Goal: Task Accomplishment & Management: Manage account settings

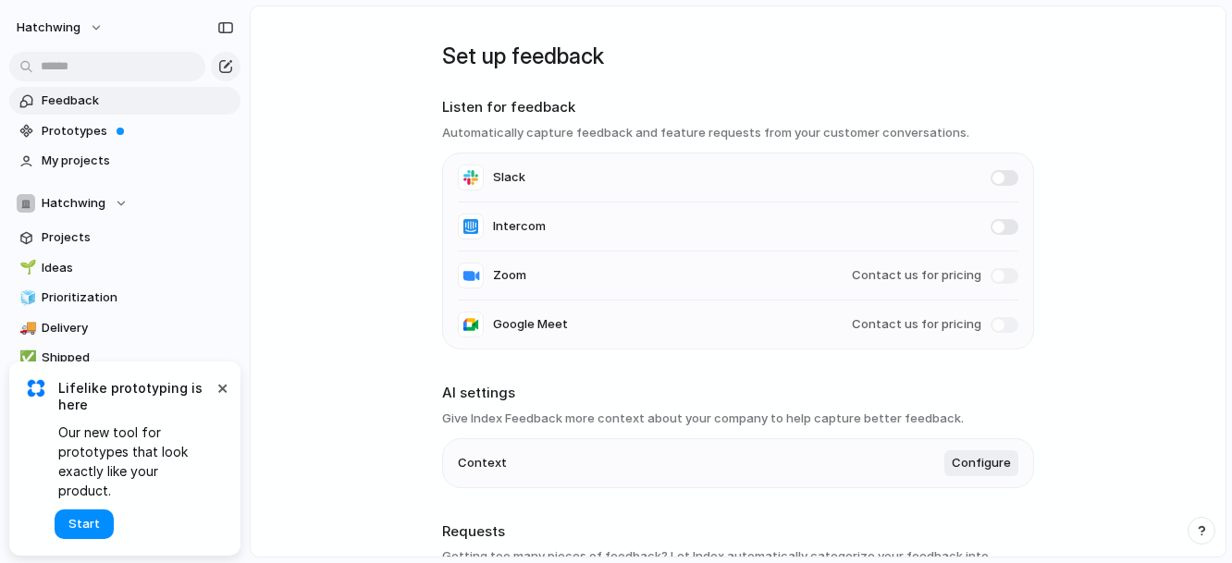
click at [387, 539] on main "Set up feedback Listen for feedback Automatically capture feedback and feature …" at bounding box center [738, 282] width 977 height 552
click at [222, 399] on button "×" at bounding box center [222, 387] width 22 height 22
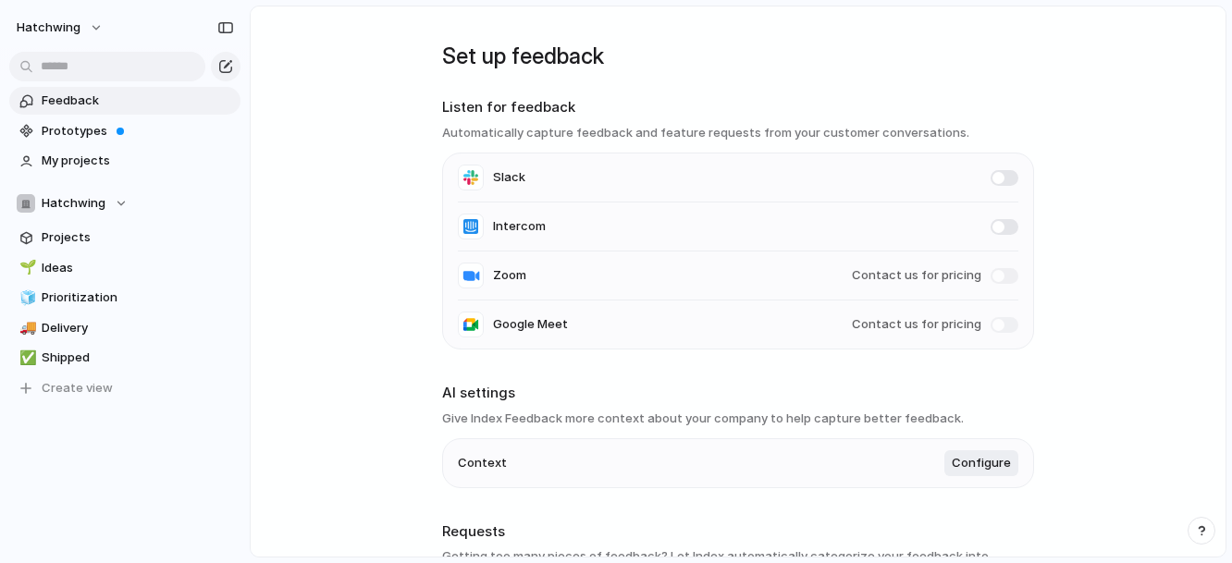
click at [794, 524] on h2 "Requests" at bounding box center [738, 532] width 592 height 21
click at [979, 542] on h2 "Requests" at bounding box center [738, 532] width 592 height 21
drag, startPoint x: 74, startPoint y: 483, endPoint x: 139, endPoint y: 555, distance: 96.9
click at [74, 482] on div "Keep using Index You're approaching the free limit of 300 items Upgrade plan" at bounding box center [125, 495] width 250 height 124
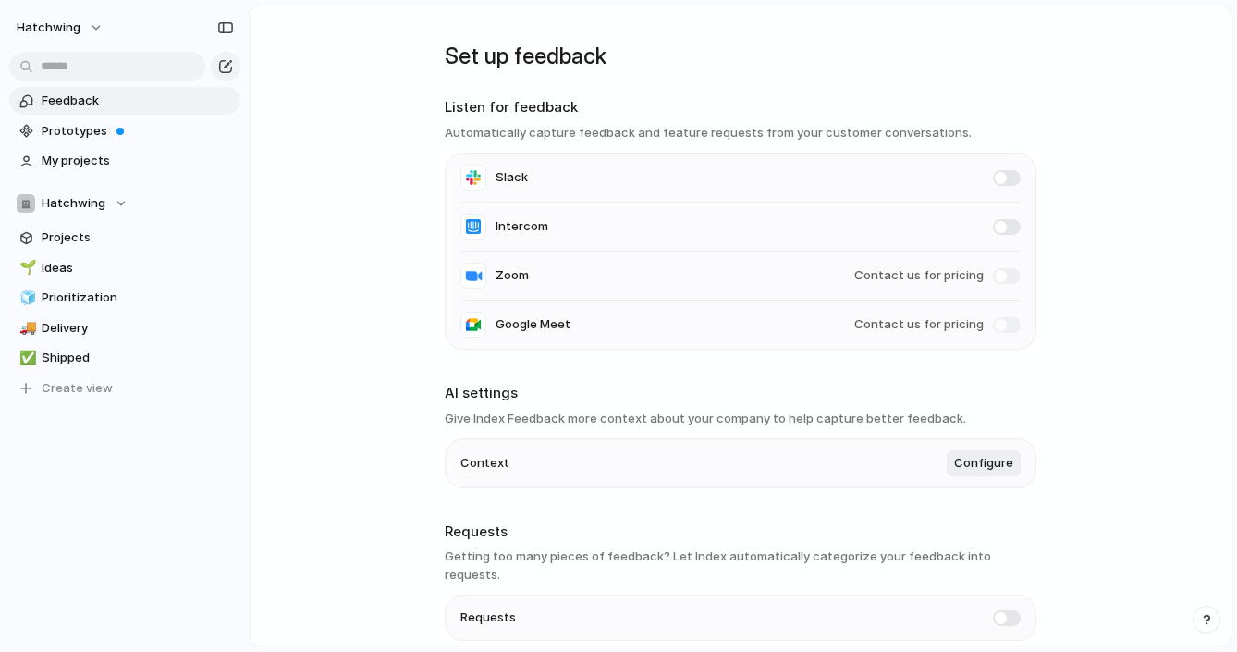
click at [123, 562] on div "Keep using Index You're approaching the free limit of 300 items Upgrade plan" at bounding box center [125, 584] width 250 height 124
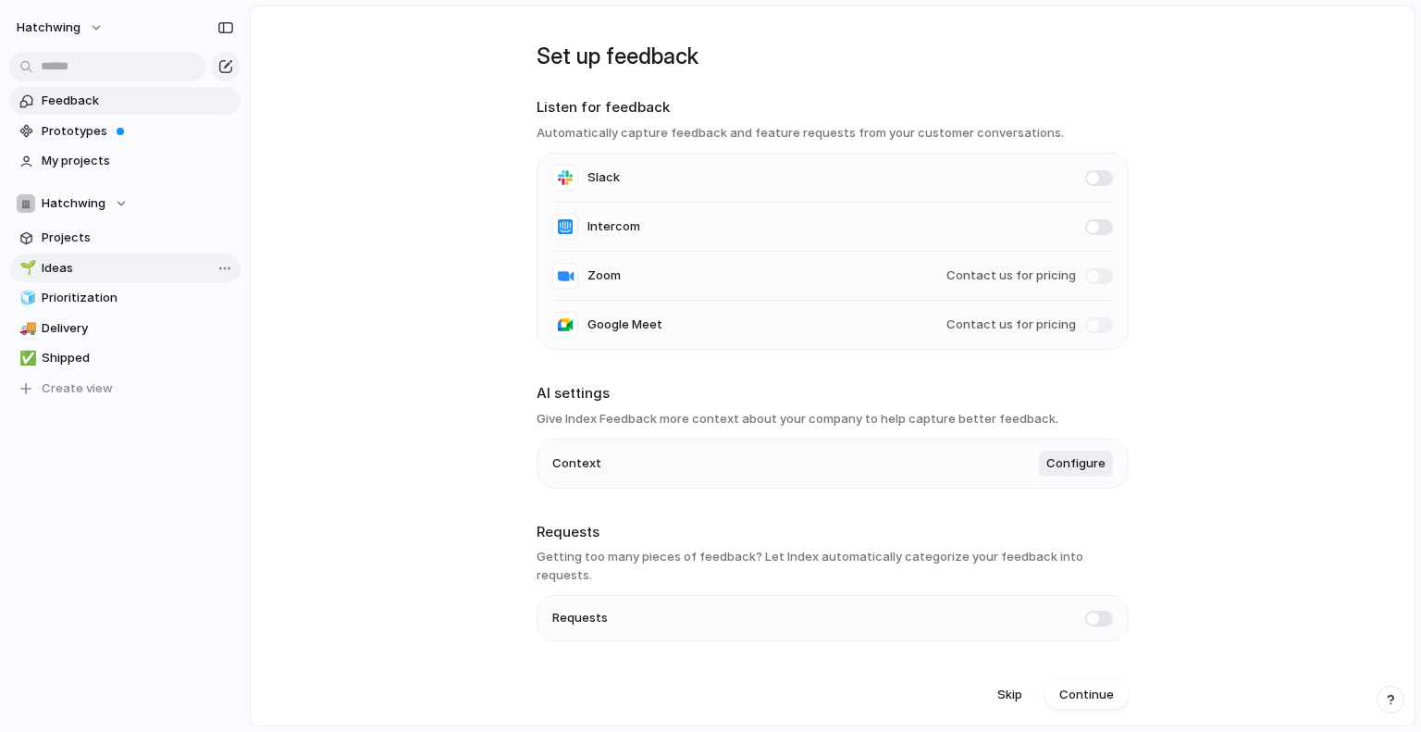
click at [82, 269] on span "Ideas" at bounding box center [138, 268] width 192 height 18
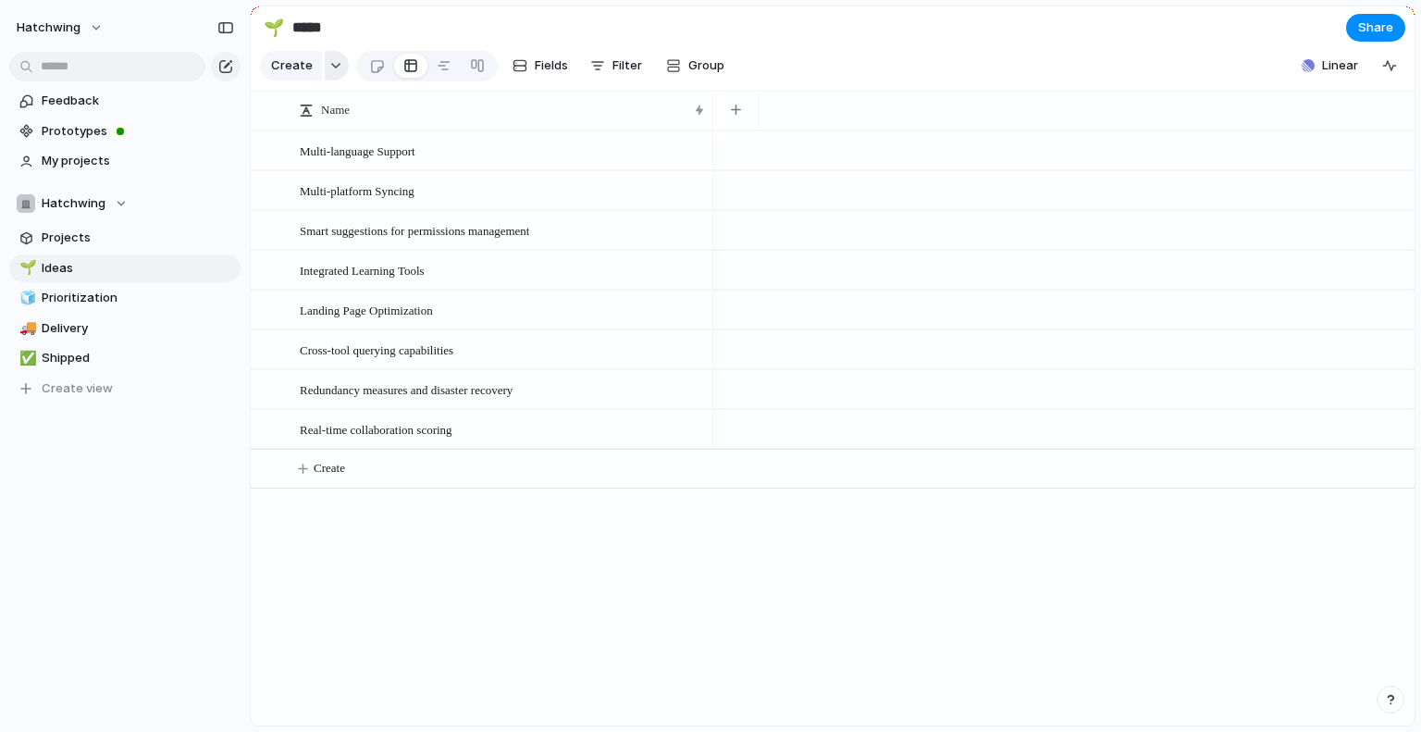
click at [336, 69] on div "button" at bounding box center [335, 65] width 13 height 7
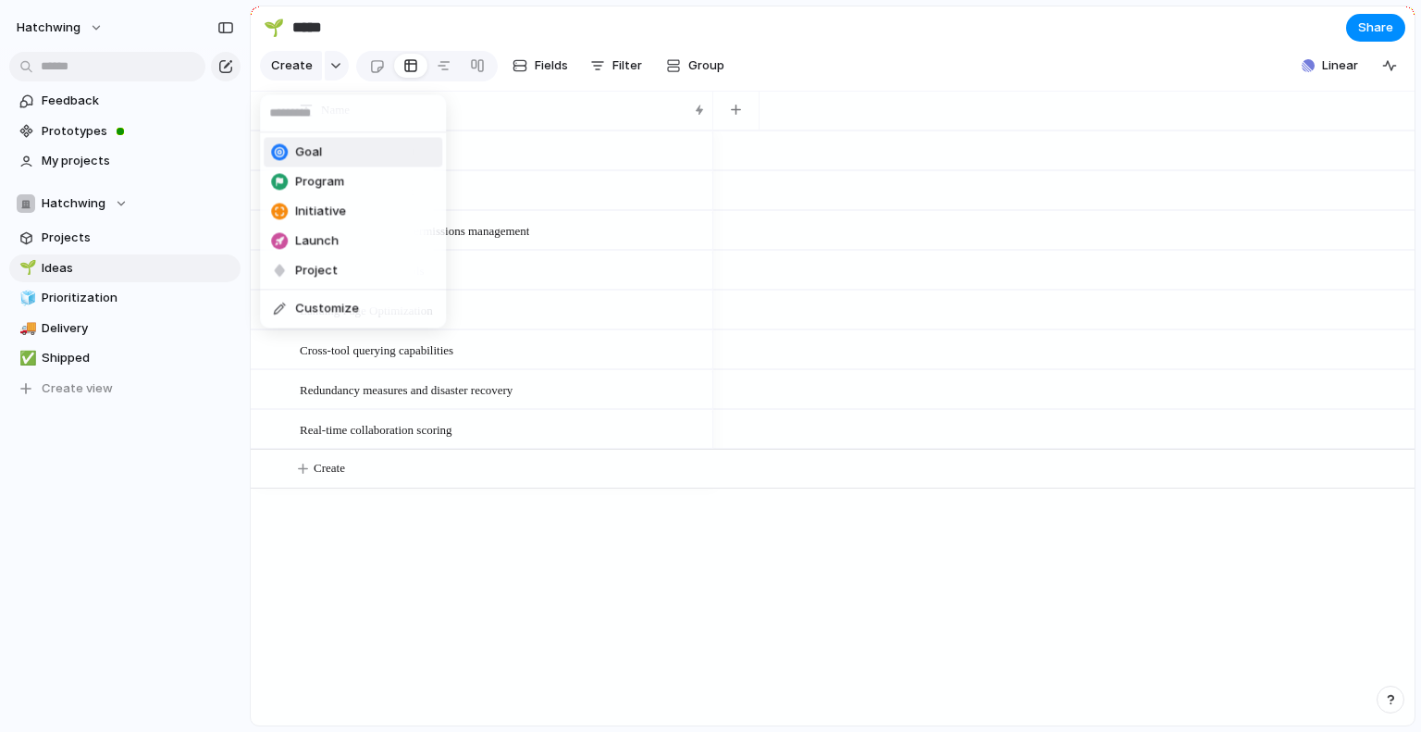
click at [390, 28] on div "Goal Program Initiative Launch Project Customize" at bounding box center [710, 366] width 1421 height 732
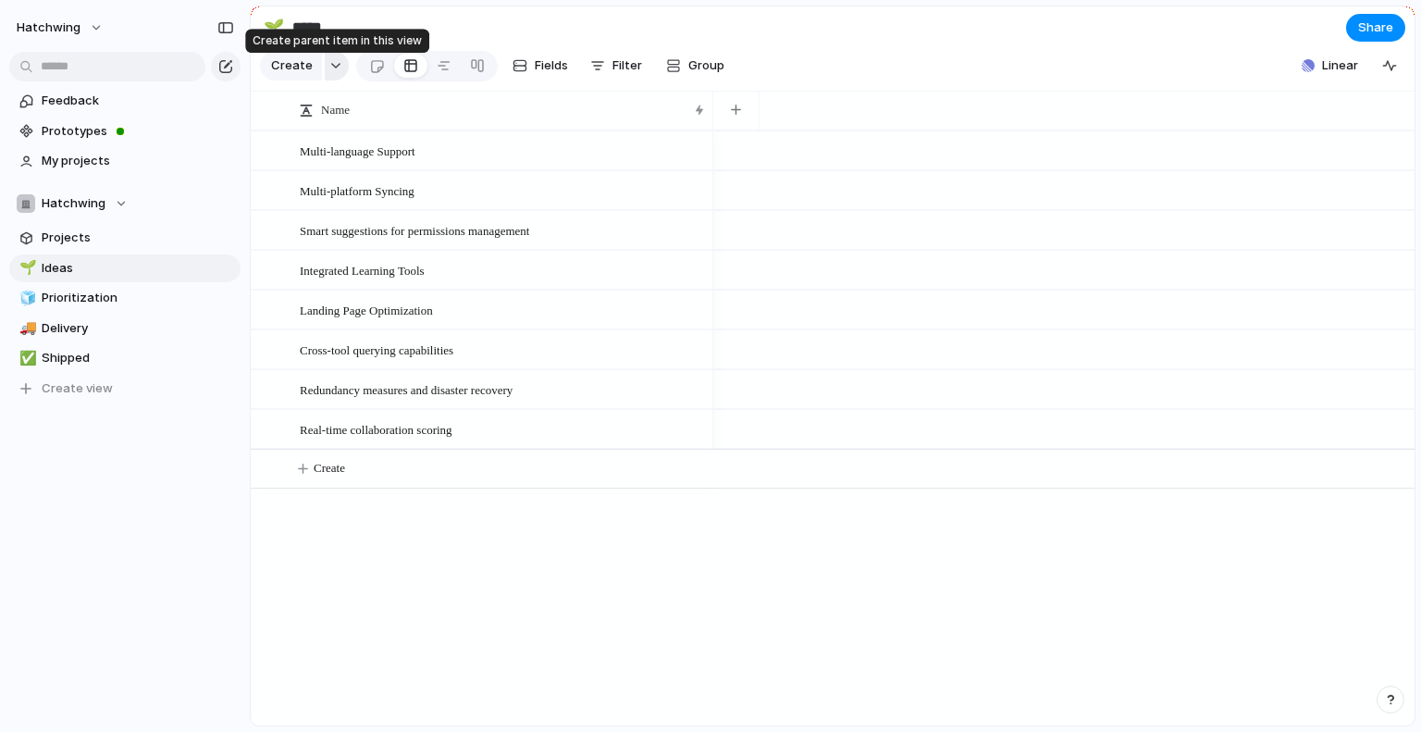
click at [326, 80] on button "button" at bounding box center [337, 66] width 24 height 30
drag, startPoint x: 403, startPoint y: 15, endPoint x: 266, endPoint y: 172, distance: 208.5
click at [403, 15] on div "Goal Program Initiative Launch Project Customize" at bounding box center [710, 366] width 1421 height 732
click at [92, 300] on span "Prioritization" at bounding box center [138, 298] width 192 height 18
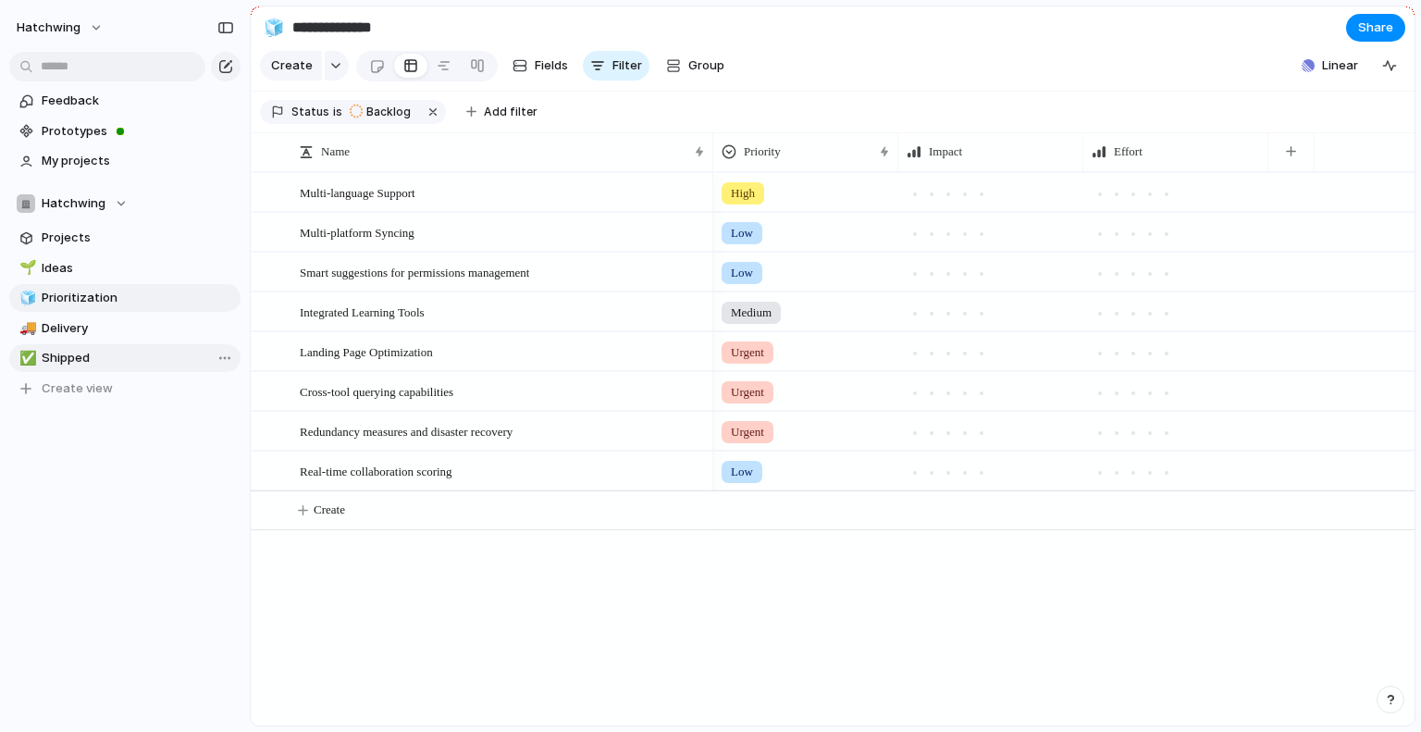
click at [87, 354] on span "Shipped" at bounding box center [138, 358] width 192 height 18
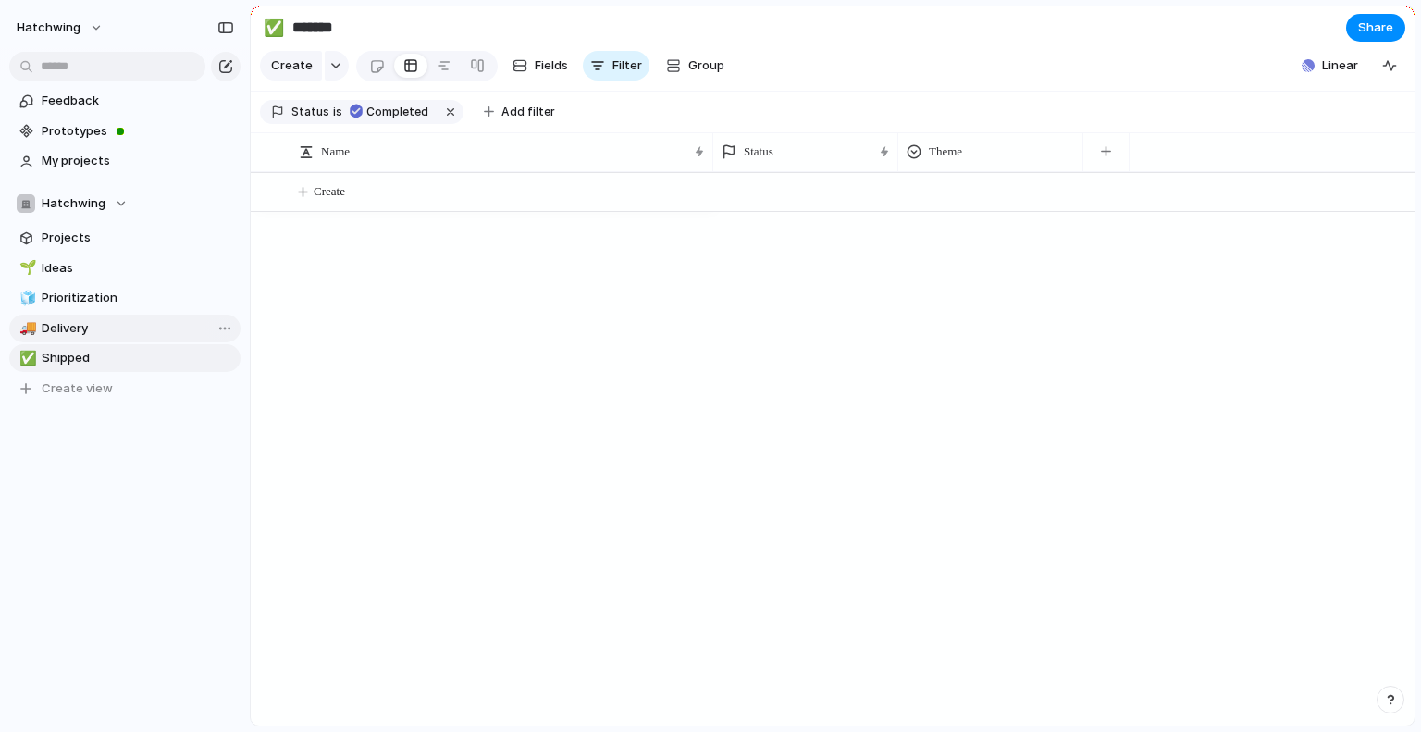
click at [95, 328] on span "Delivery" at bounding box center [138, 328] width 192 height 18
click at [107, 298] on span "Prioritization" at bounding box center [138, 298] width 192 height 18
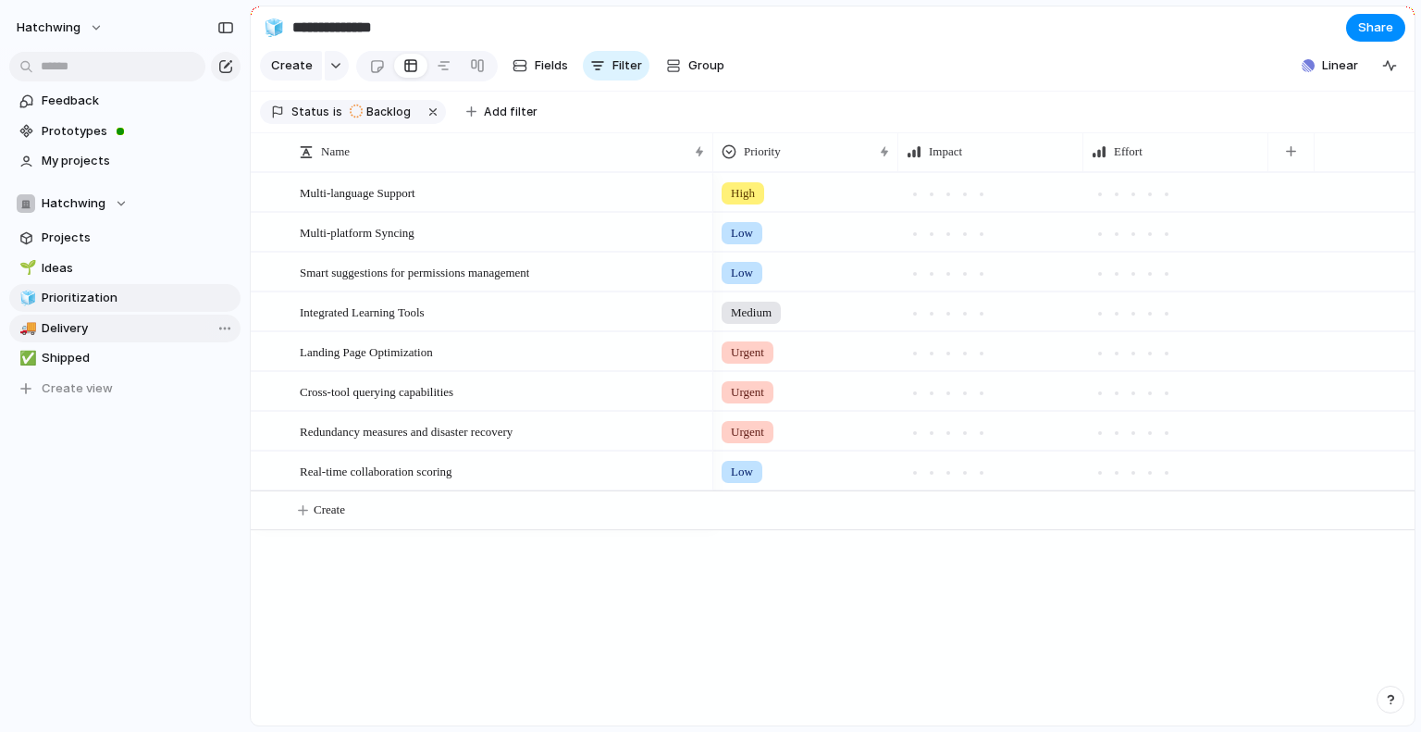
click at [71, 326] on span "Delivery" at bounding box center [138, 328] width 192 height 18
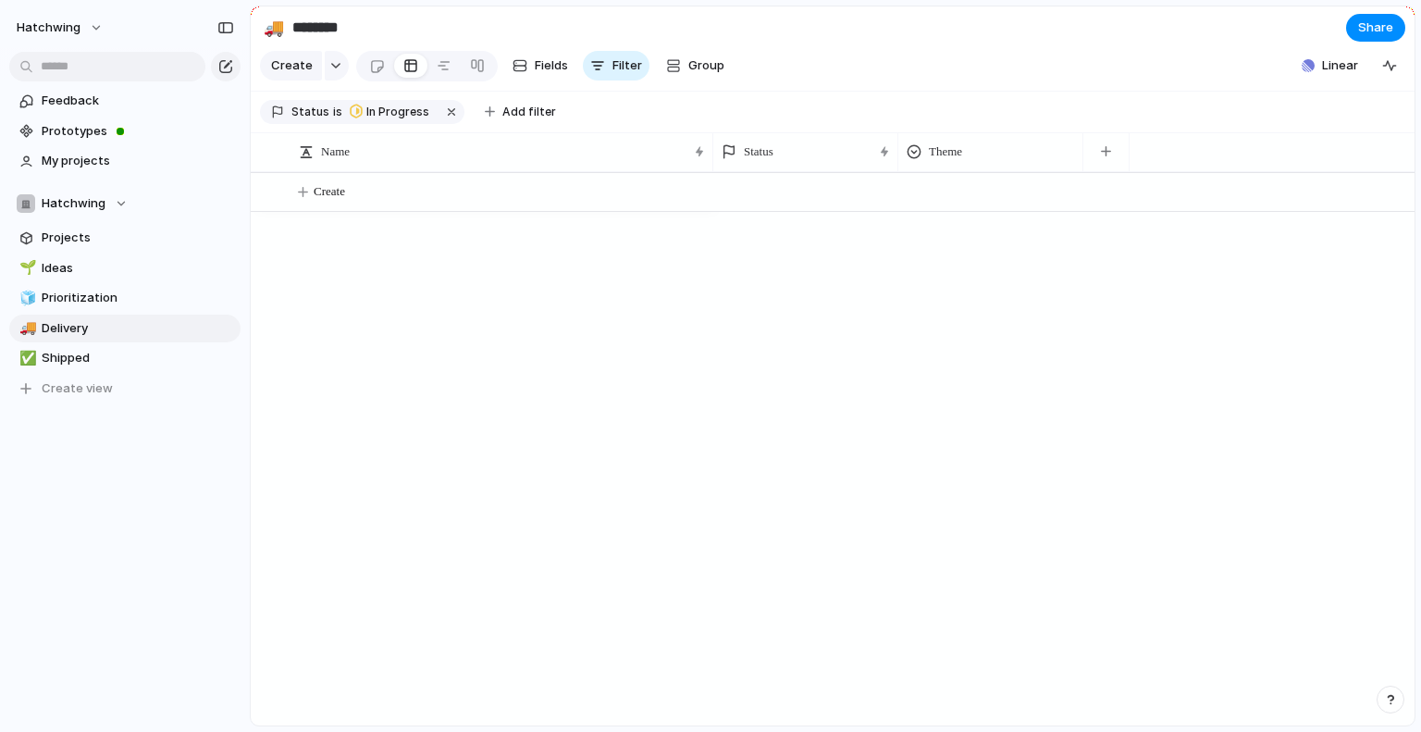
drag, startPoint x: 346, startPoint y: 33, endPoint x: 292, endPoint y: 28, distance: 53.9
click at [292, 28] on input "********" at bounding box center [397, 27] width 217 height 33
click at [326, 464] on div "Create" at bounding box center [832, 448] width 1163 height 553
click at [339, 66] on button "button" at bounding box center [337, 66] width 24 height 30
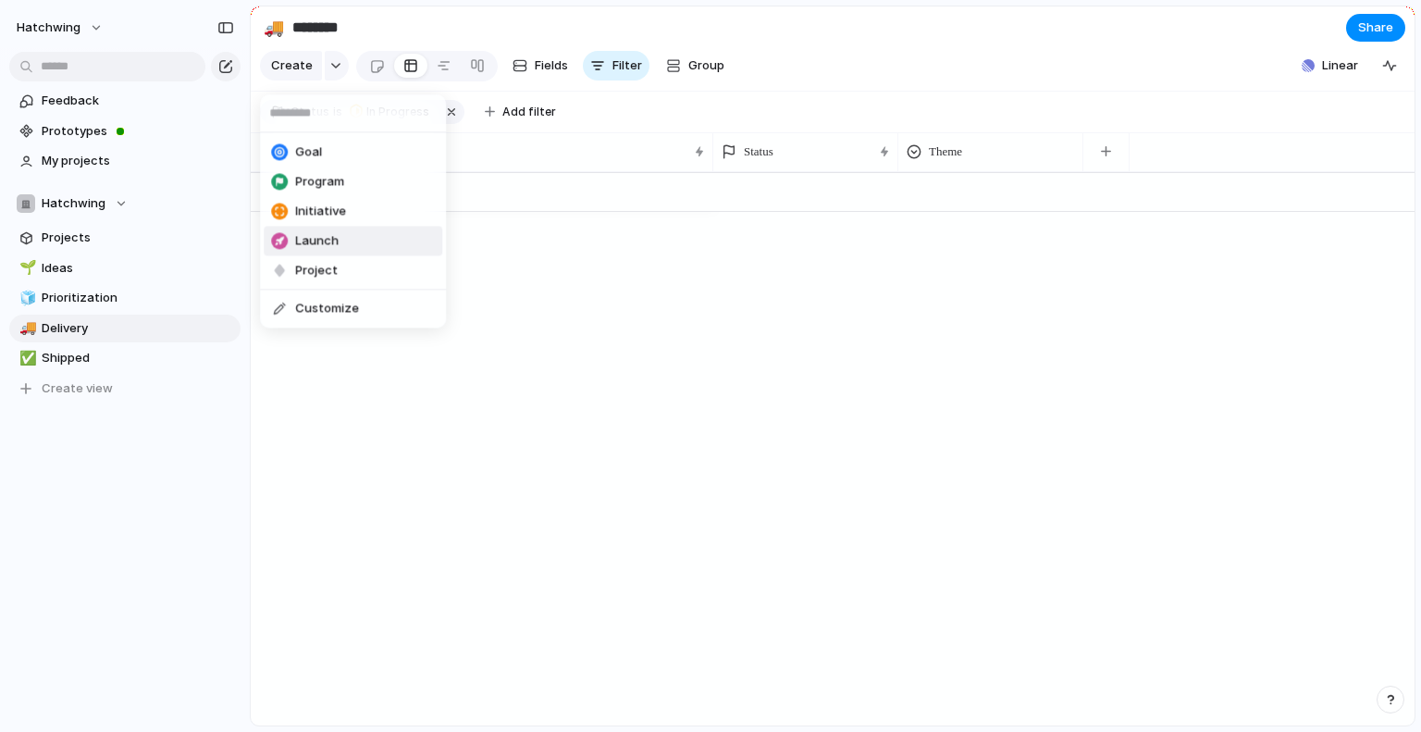
click at [139, 299] on div "Goal Program Initiative Launch Project Customize" at bounding box center [710, 366] width 1421 height 732
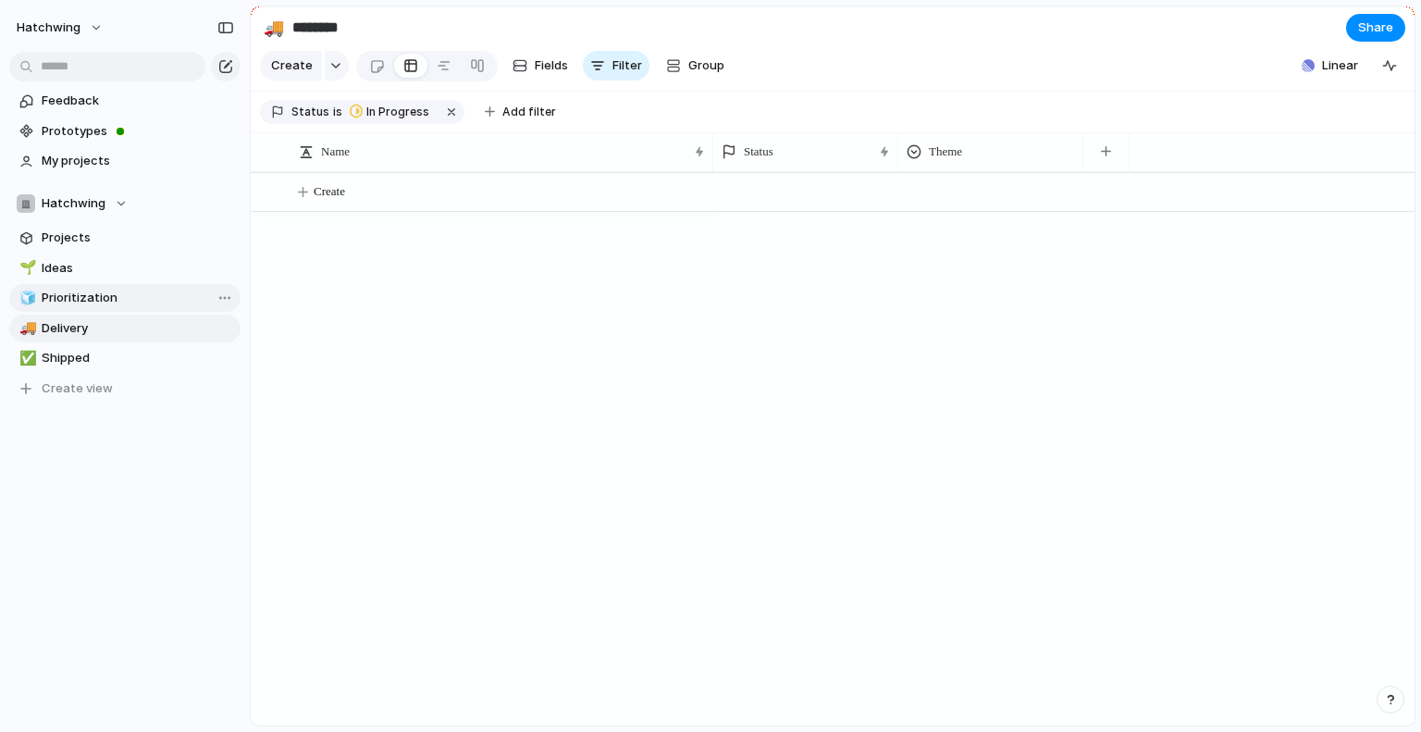
click at [105, 303] on span "Prioritization" at bounding box center [138, 298] width 192 height 18
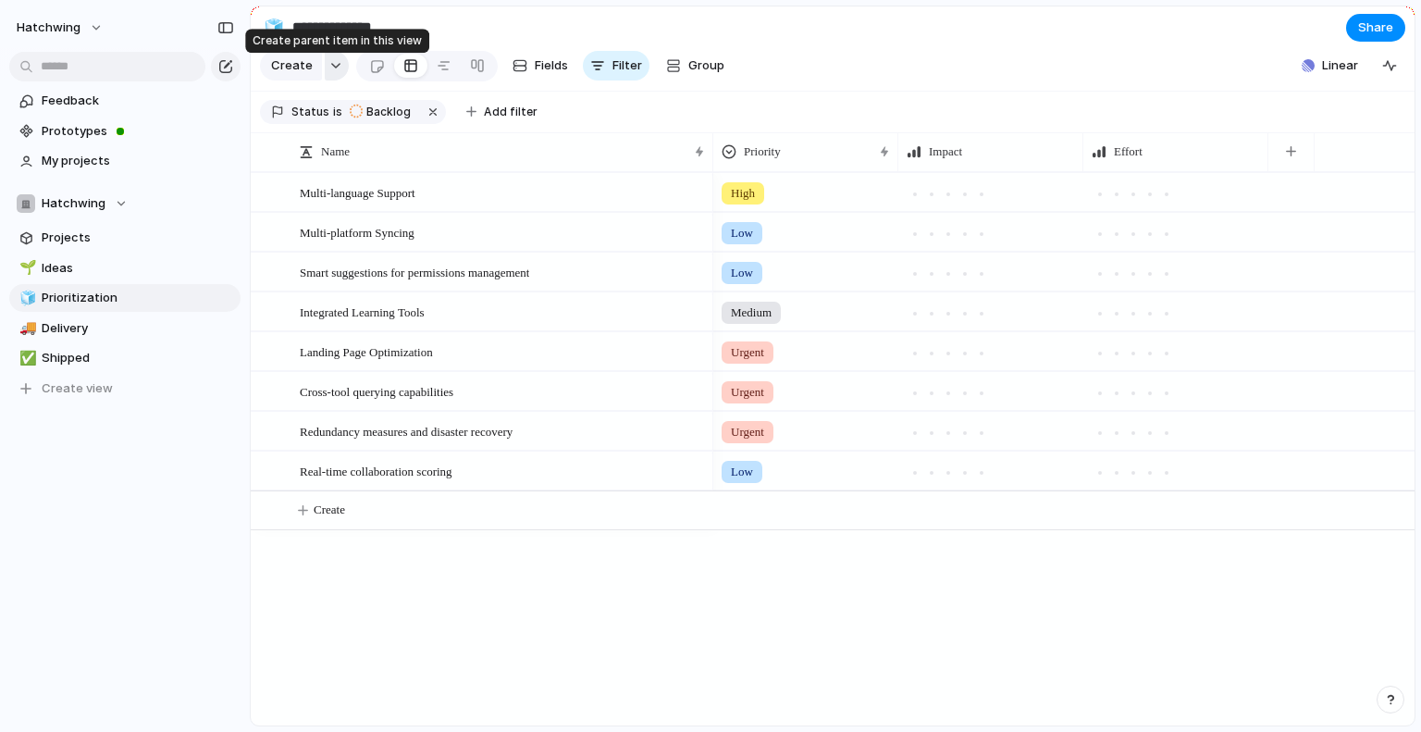
click at [329, 77] on button "button" at bounding box center [337, 66] width 24 height 30
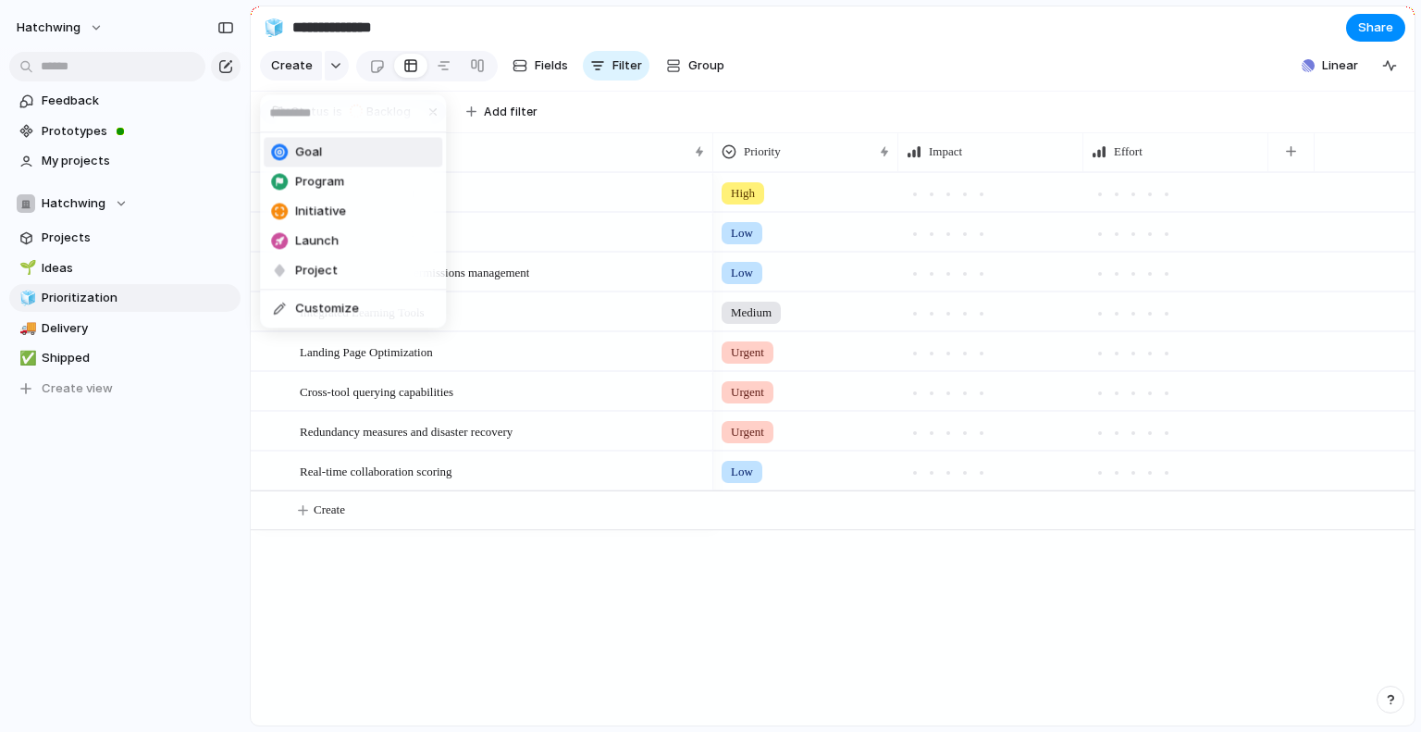
click at [330, 77] on div "Goal Program Initiative Launch Project Customize" at bounding box center [710, 366] width 1421 height 732
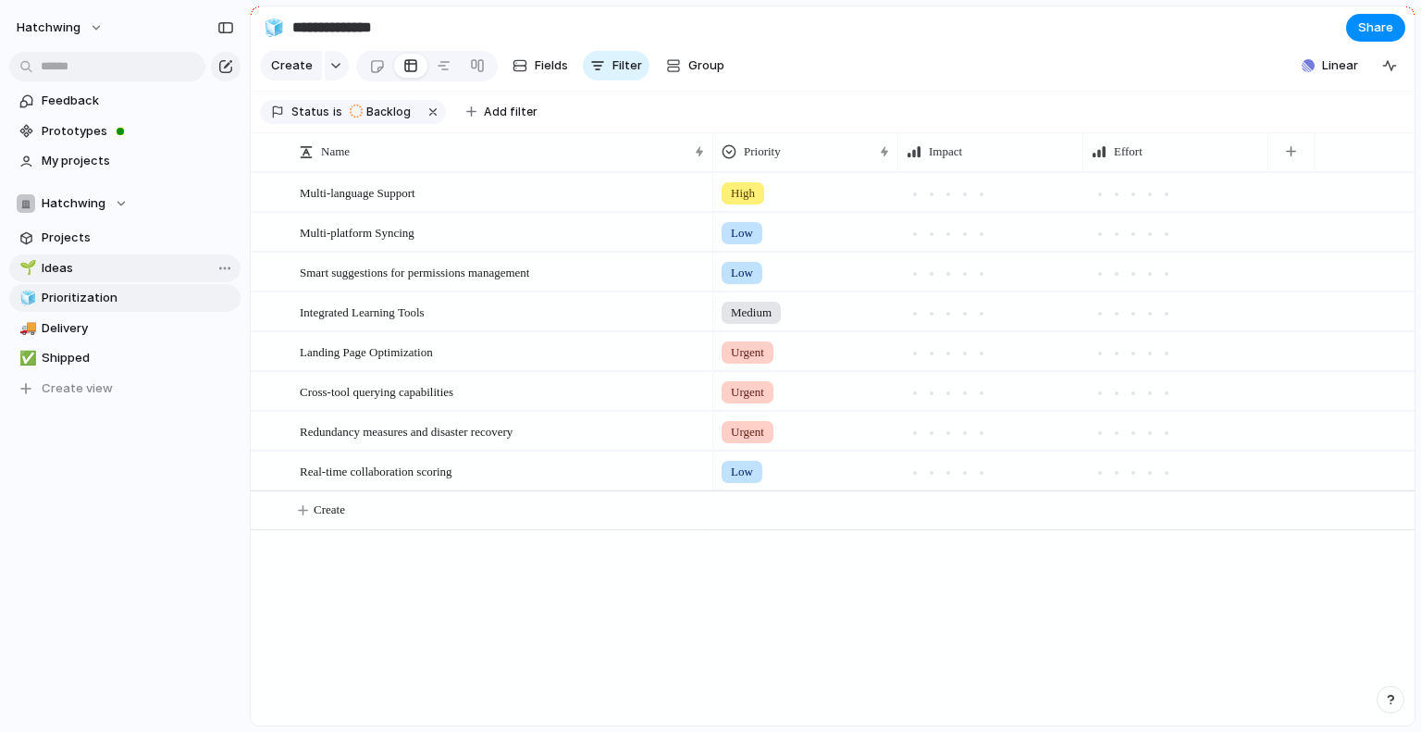
click at [111, 266] on span "Ideas" at bounding box center [138, 268] width 192 height 18
type input "*****"
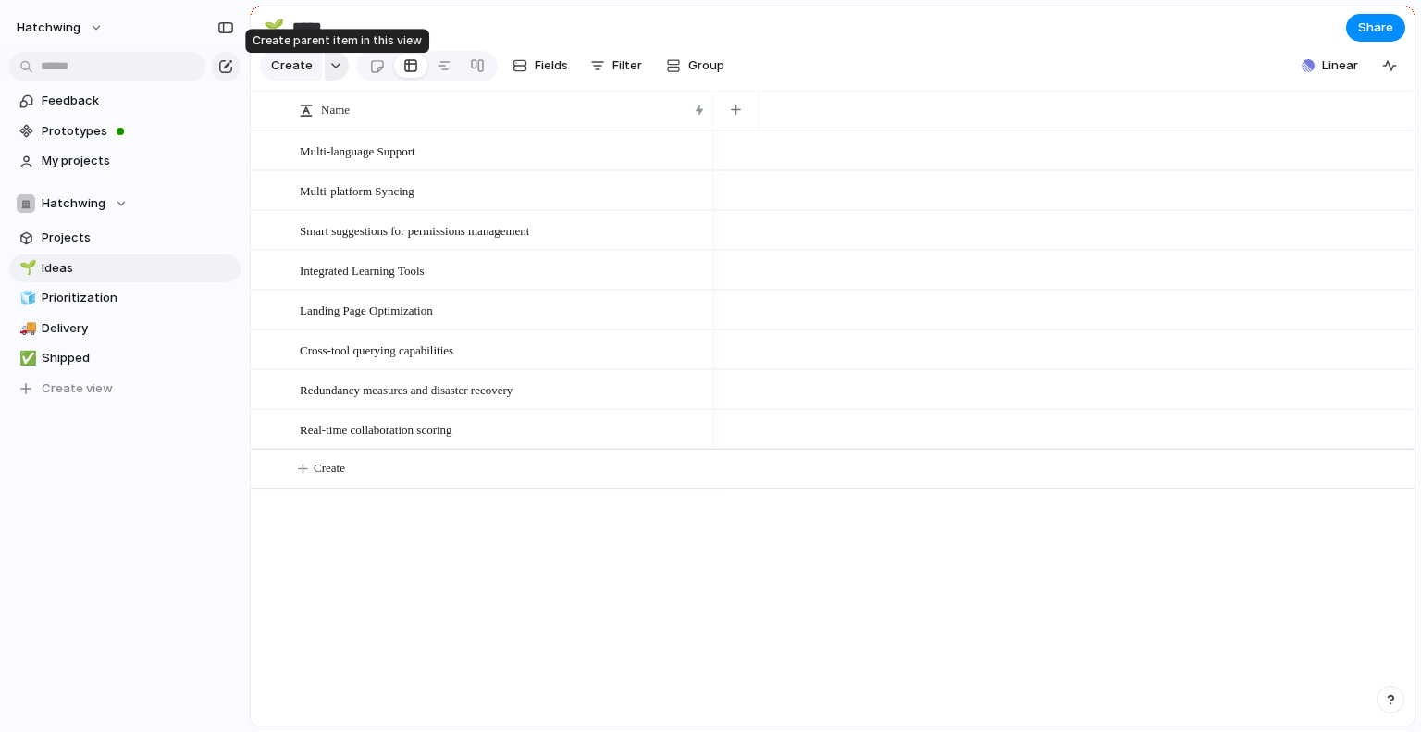
click at [334, 69] on div "button" at bounding box center [335, 65] width 13 height 7
click at [334, 72] on div "Goal Program Initiative Launch Project Customize" at bounding box center [710, 366] width 1421 height 732
click at [83, 388] on span "Create view" at bounding box center [77, 388] width 71 height 18
click at [106, 335] on span "Delivery" at bounding box center [138, 328] width 192 height 18
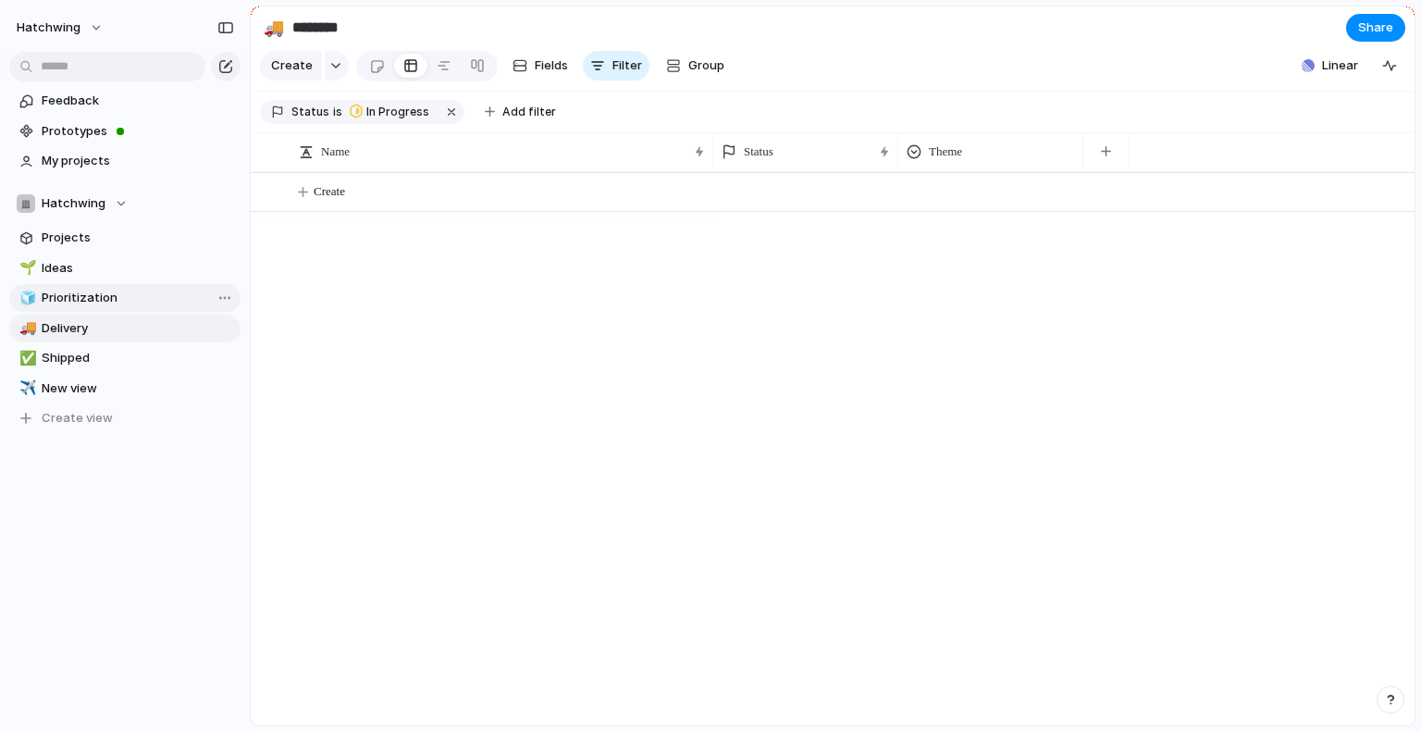
click at [113, 293] on span "Prioritization" at bounding box center [138, 298] width 192 height 18
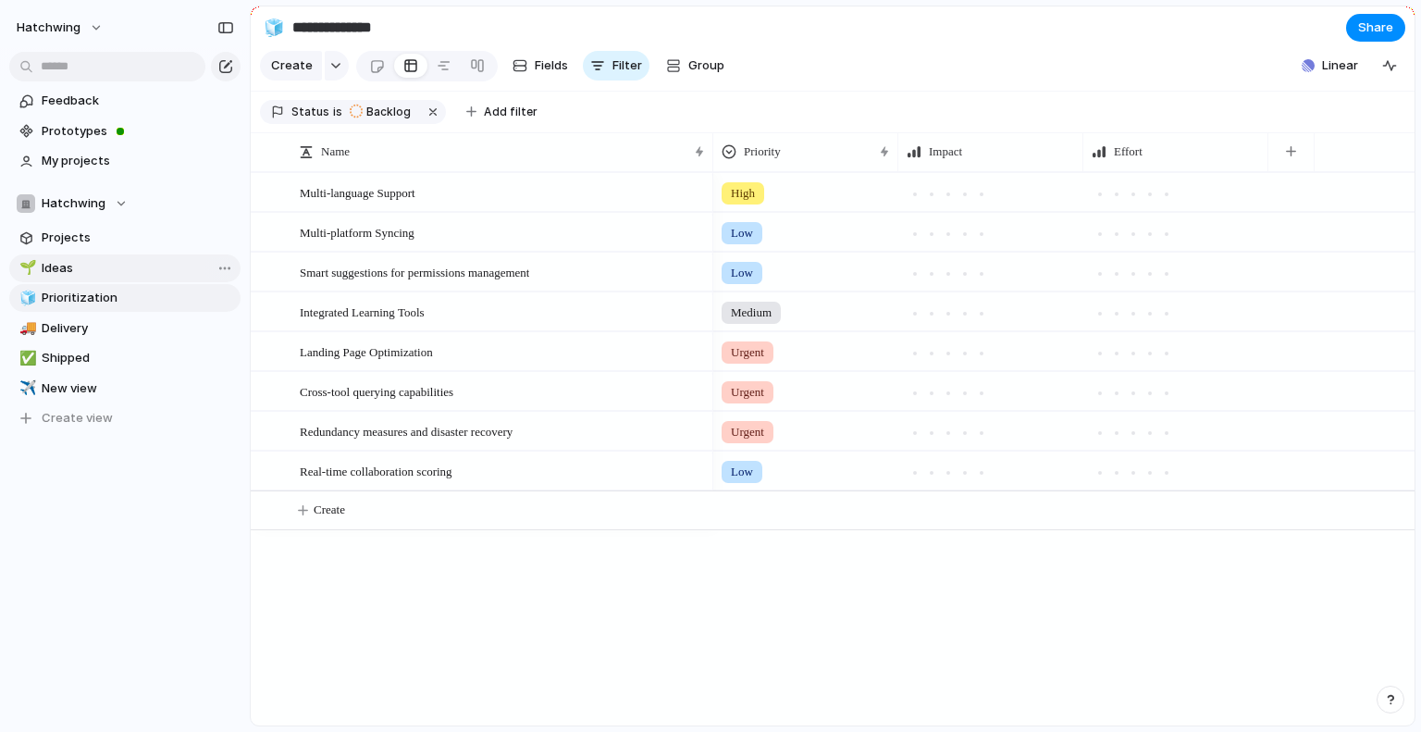
click at [113, 277] on span "Ideas" at bounding box center [138, 268] width 192 height 18
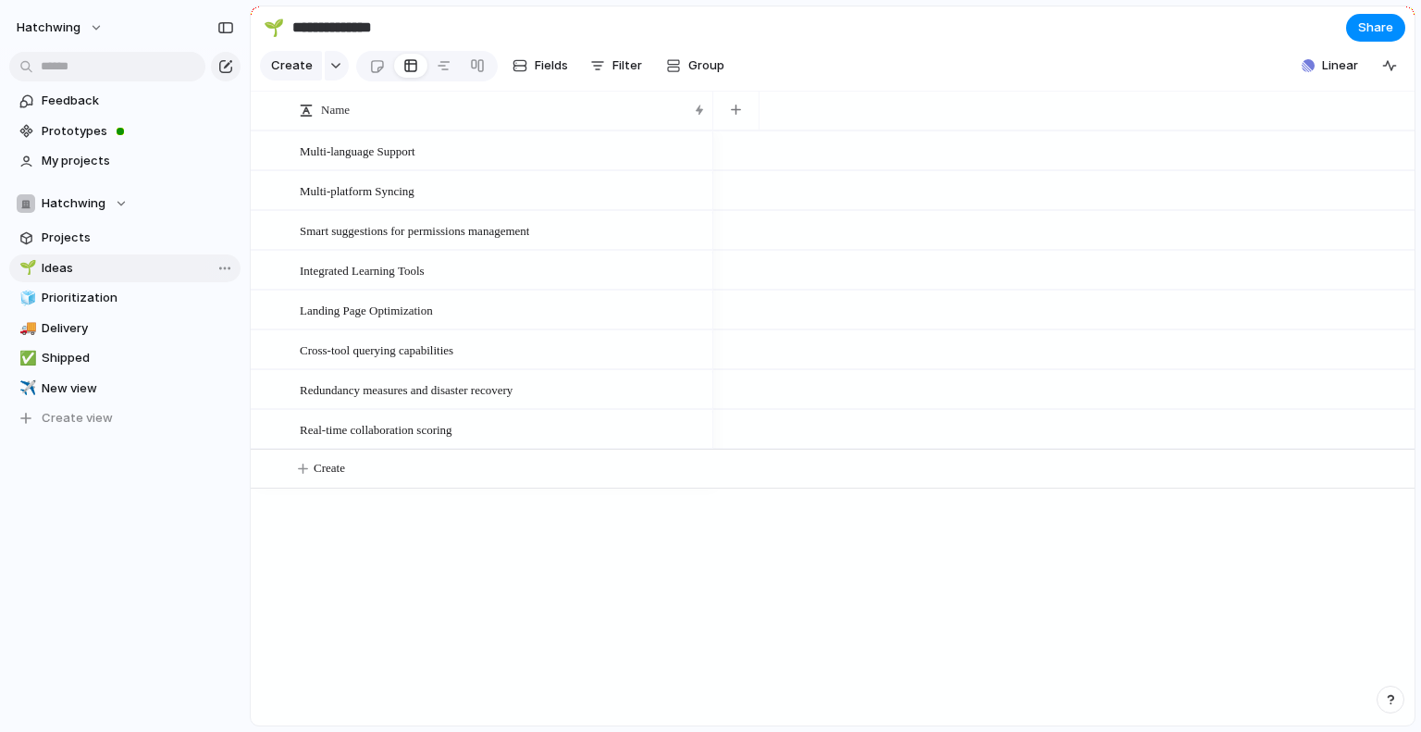
type input "*****"
click at [337, 69] on div "button" at bounding box center [335, 65] width 13 height 7
click at [337, 74] on div "Goal Program Initiative Launch Project Customize" at bounding box center [710, 366] width 1421 height 732
click at [108, 241] on span "Projects" at bounding box center [138, 237] width 192 height 18
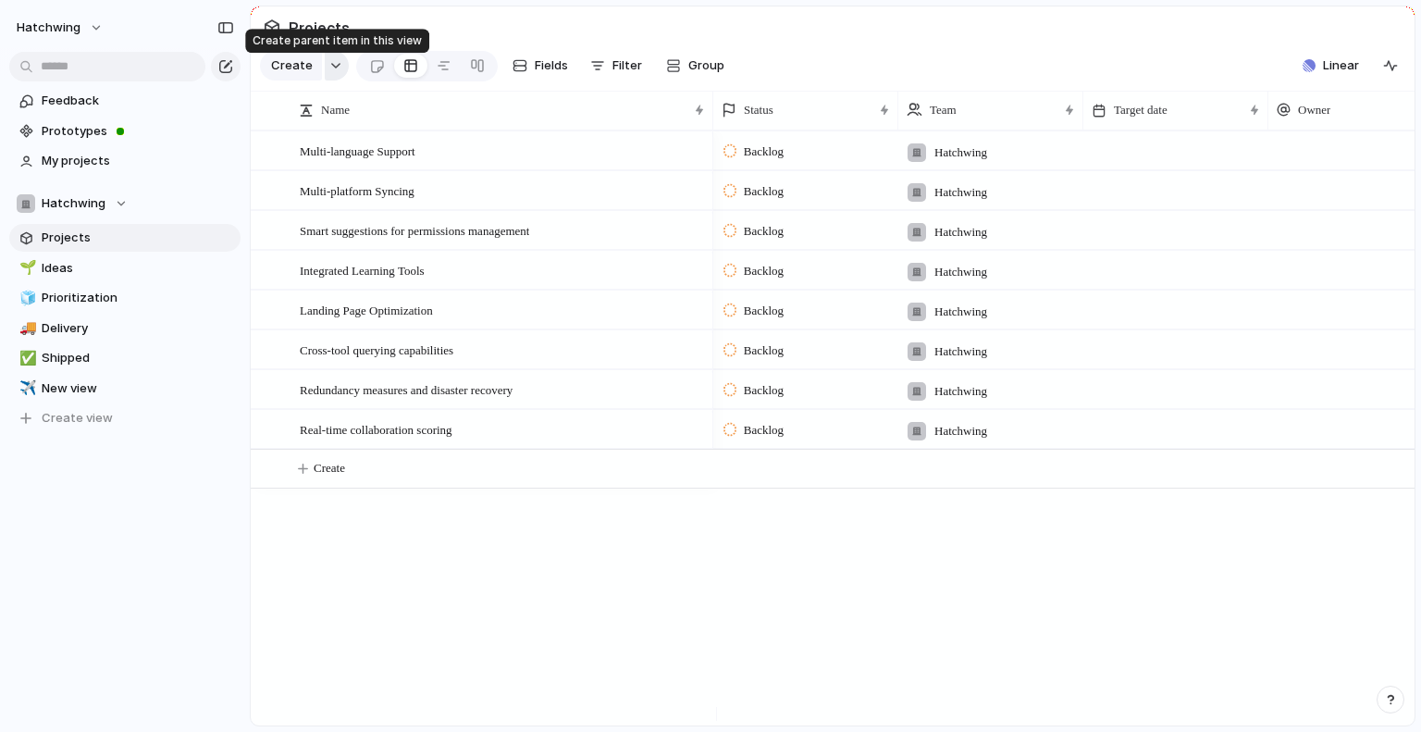
click at [333, 68] on button "button" at bounding box center [337, 66] width 24 height 30
click at [339, 69] on div "Goal Program Initiative Launch Project Customize" at bounding box center [710, 366] width 1421 height 732
click at [715, 75] on span "Group" at bounding box center [706, 65] width 36 height 18
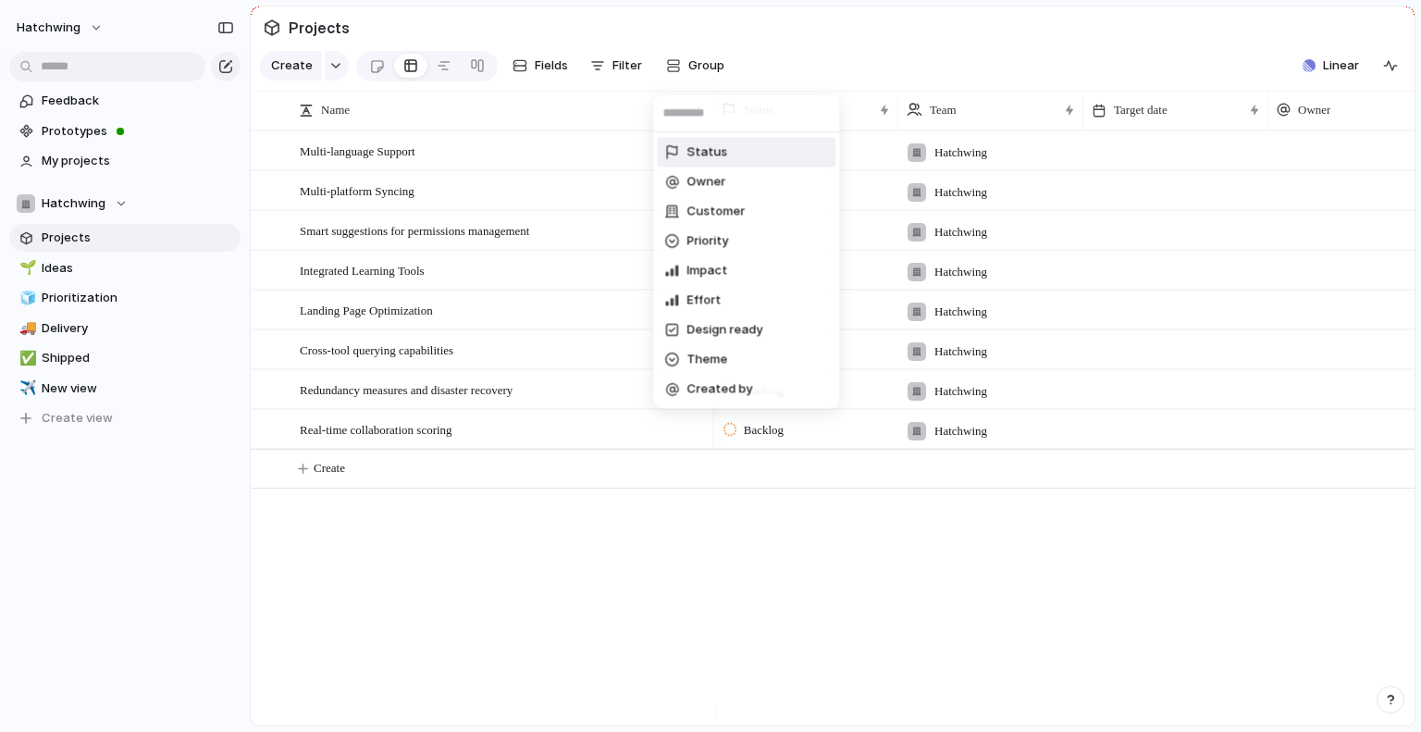
click at [708, 79] on div "Status Owner Customer Priority Impact Effort Design ready Theme Created by" at bounding box center [710, 366] width 1421 height 732
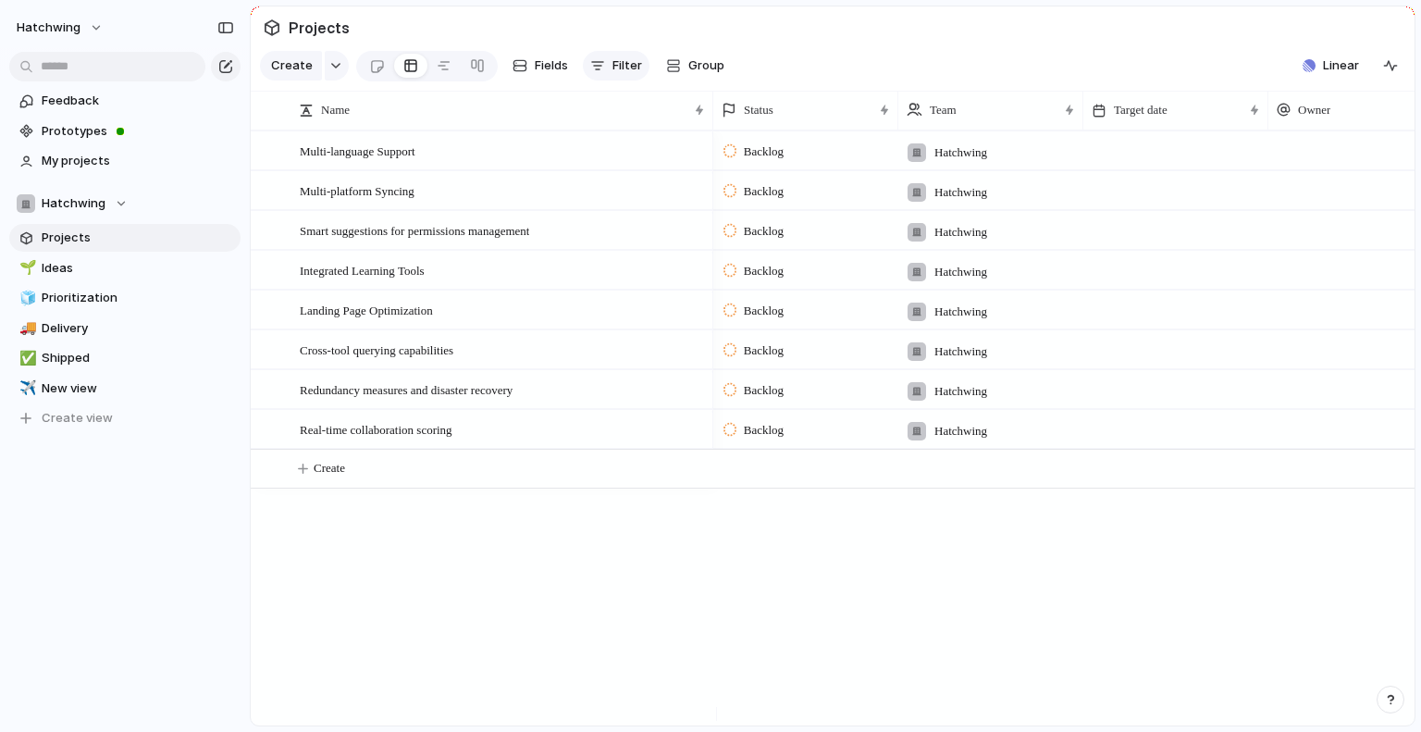
click at [612, 75] on span "Filter" at bounding box center [627, 65] width 30 height 18
click at [609, 75] on div "Status Description Start date Target date Owner Customer Priority Impact Effort…" at bounding box center [710, 366] width 1421 height 732
click at [568, 69] on button "Fields" at bounding box center [540, 66] width 70 height 30
click at [594, 18] on section "Projects" at bounding box center [832, 27] width 1163 height 42
click at [1231, 73] on div "button" at bounding box center [1390, 65] width 15 height 15
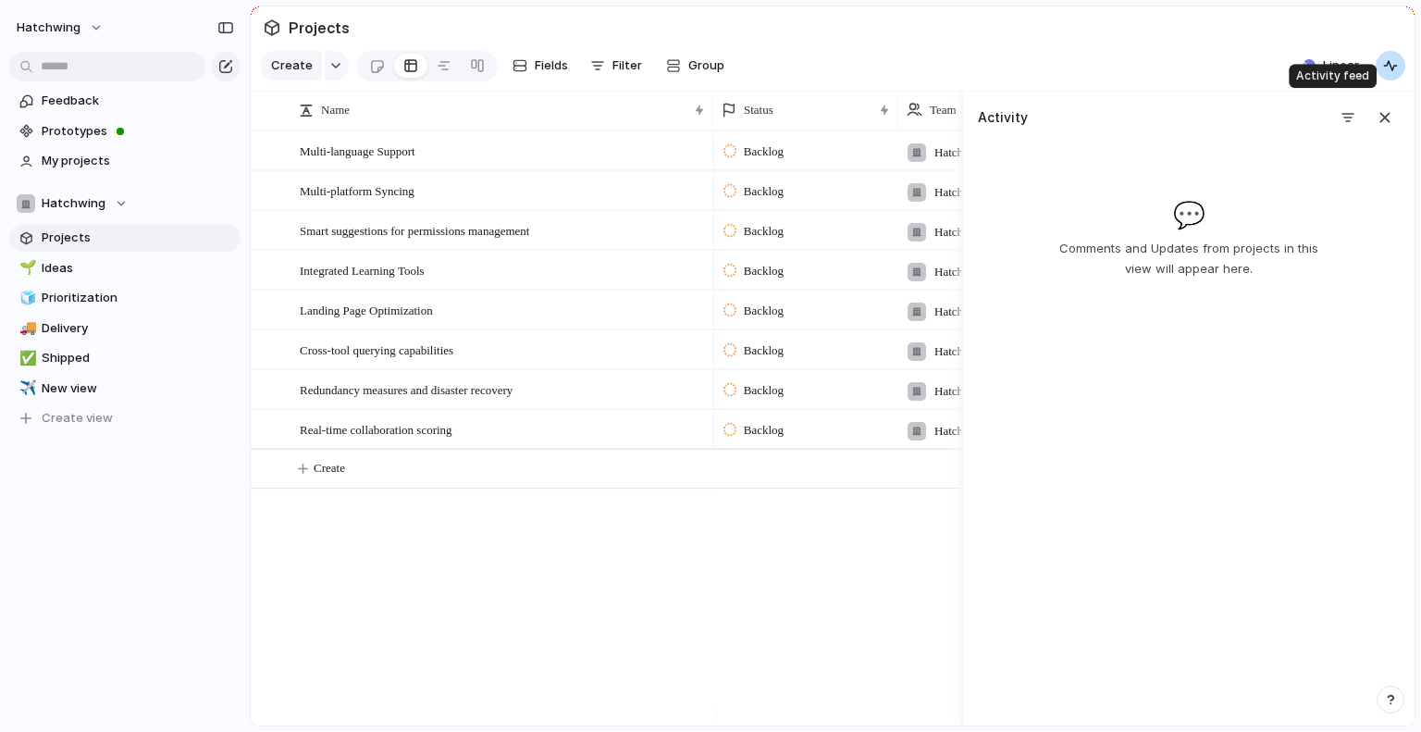
click at [1231, 73] on div "button" at bounding box center [1390, 65] width 15 height 15
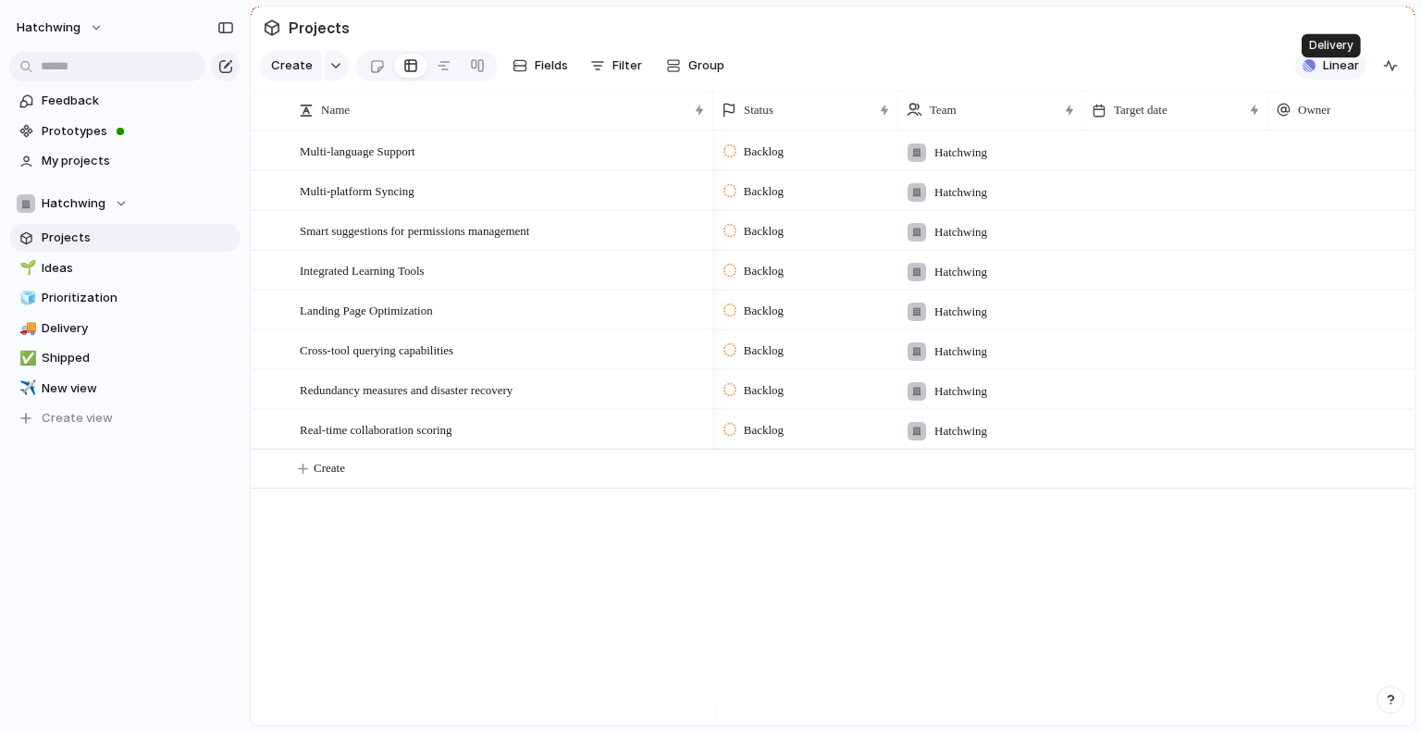
click at [1231, 72] on div "button" at bounding box center [1308, 65] width 13 height 13
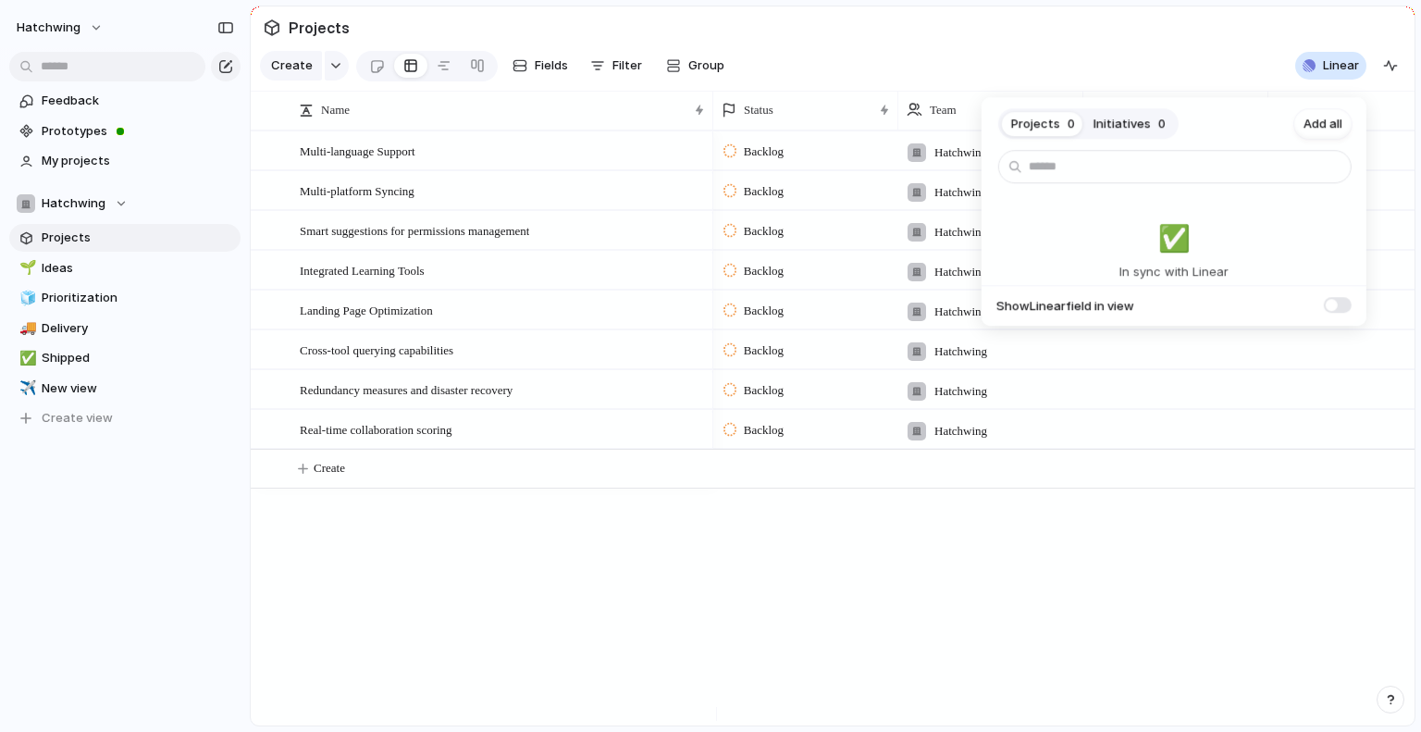
drag, startPoint x: 1020, startPoint y: 66, endPoint x: 499, endPoint y: 92, distance: 521.4
click at [1020, 66] on div "Projects 0 Initiatives 0 Add all ✅️ In sync with Linear Show Linear field in vi…" at bounding box center [710, 366] width 1421 height 732
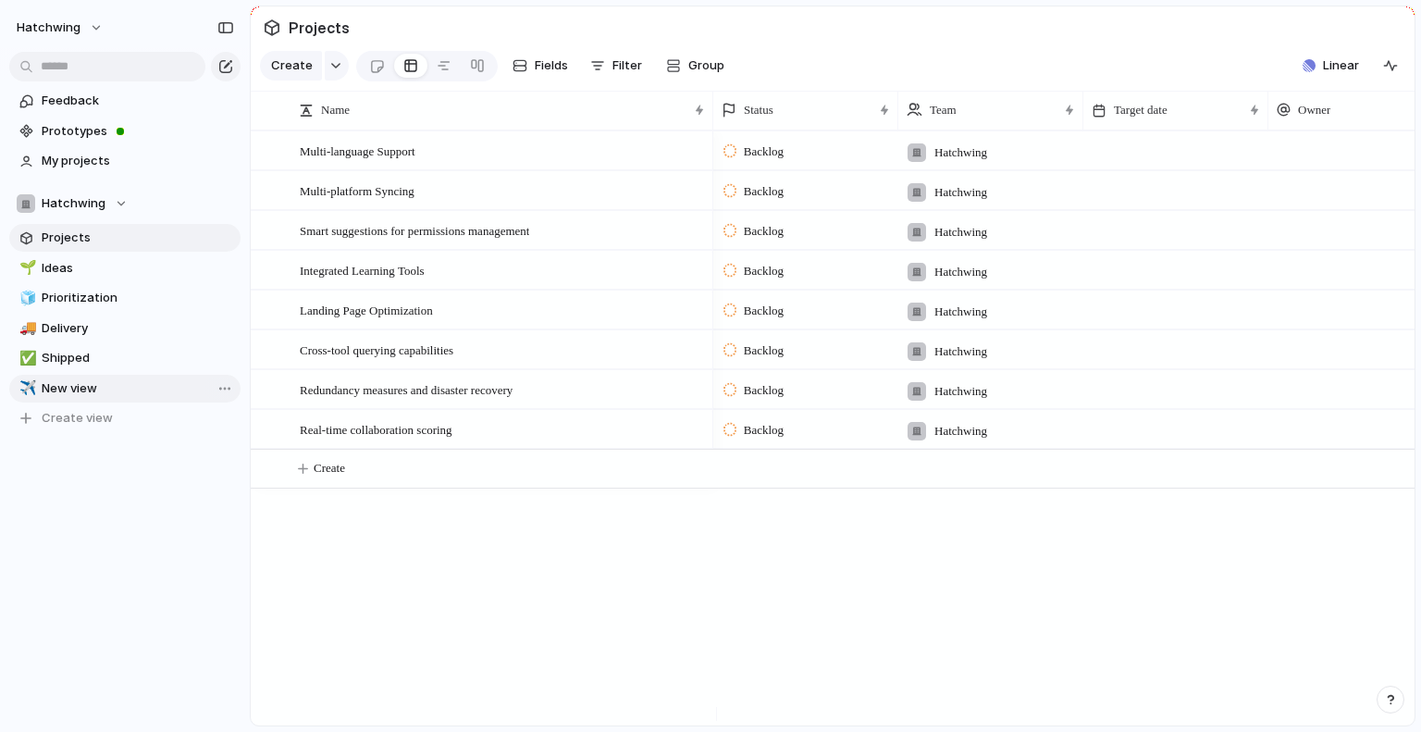
click at [42, 393] on span "New view" at bounding box center [138, 388] width 192 height 18
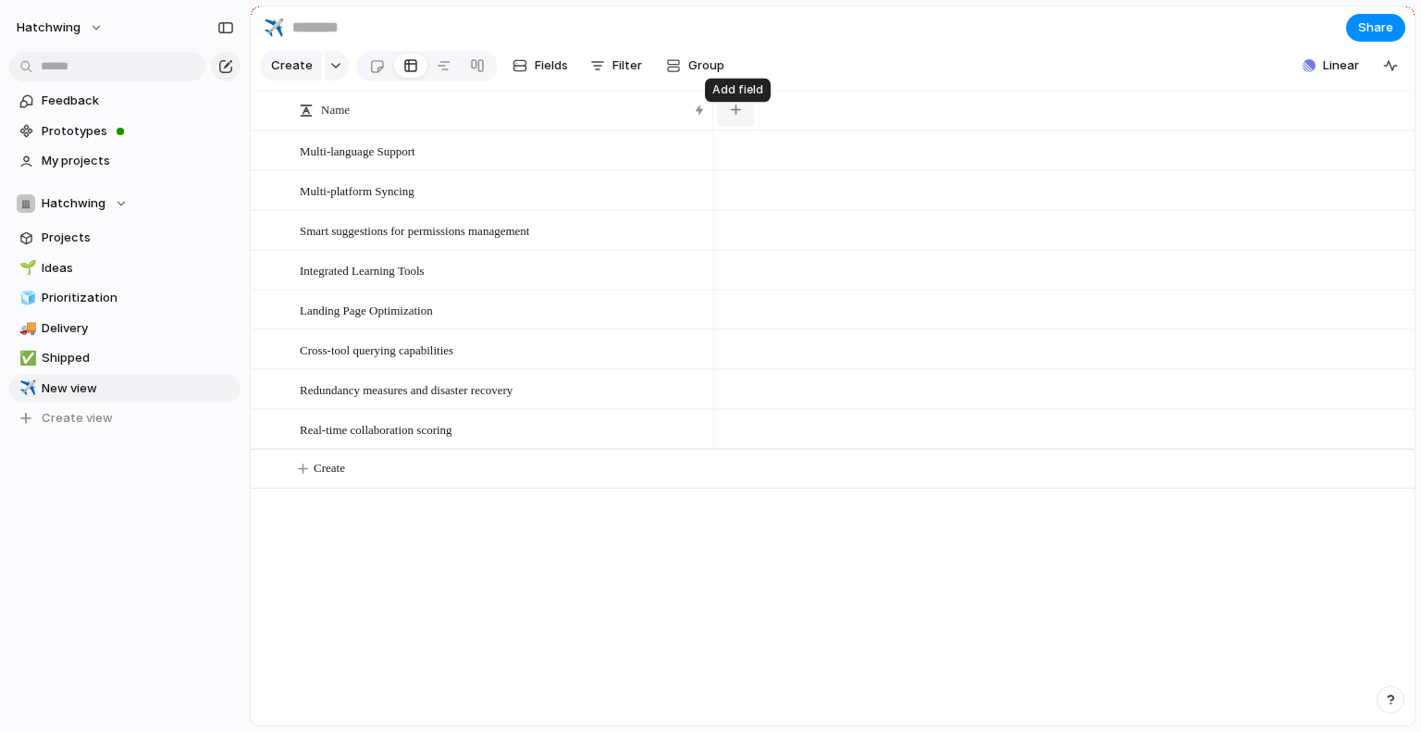
click at [726, 123] on button "button" at bounding box center [736, 109] width 38 height 33
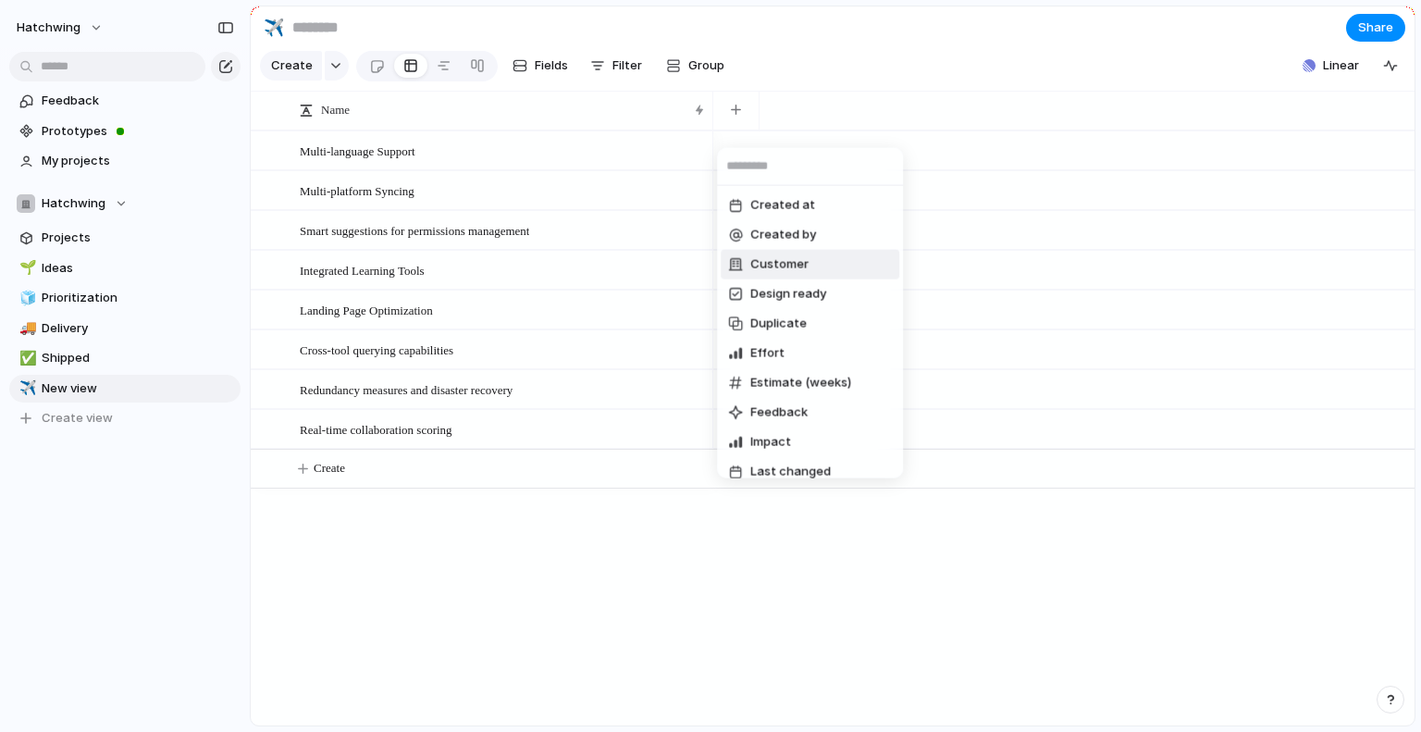
scroll to position [277, 0]
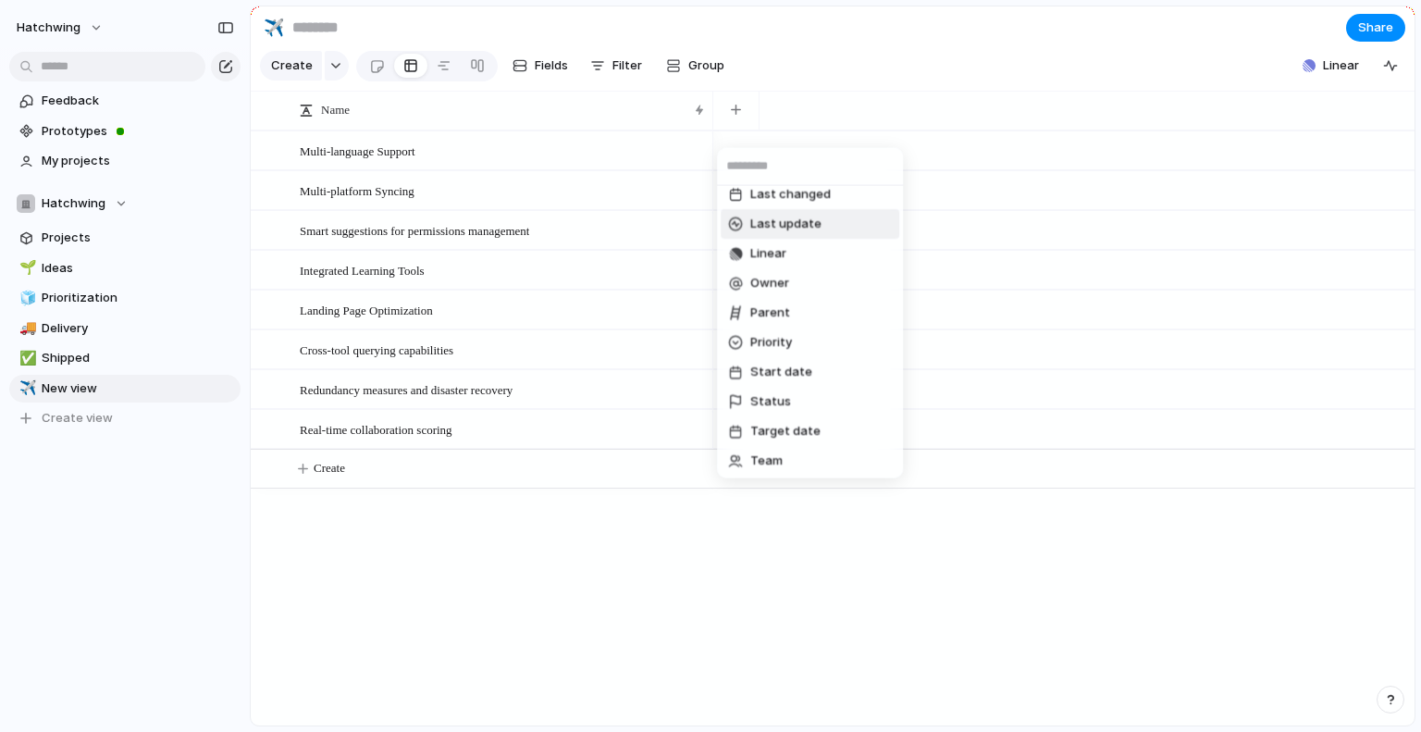
drag, startPoint x: 886, startPoint y: 10, endPoint x: 873, endPoint y: 14, distance: 13.5
click at [884, 10] on div "Created at Created by Customer Design ready Duplicate Effort Estimate (weeks) F…" at bounding box center [710, 366] width 1421 height 732
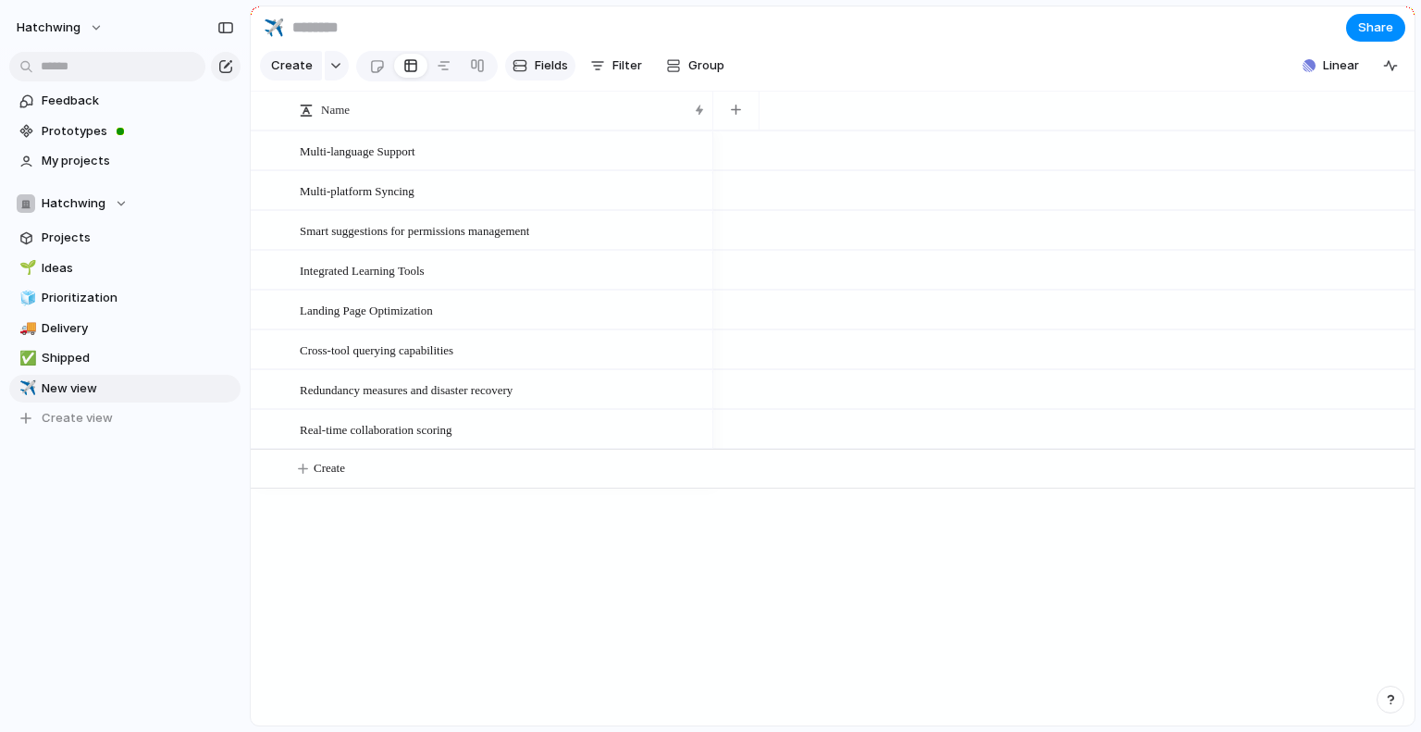
click at [559, 68] on span "Fields" at bounding box center [551, 65] width 33 height 18
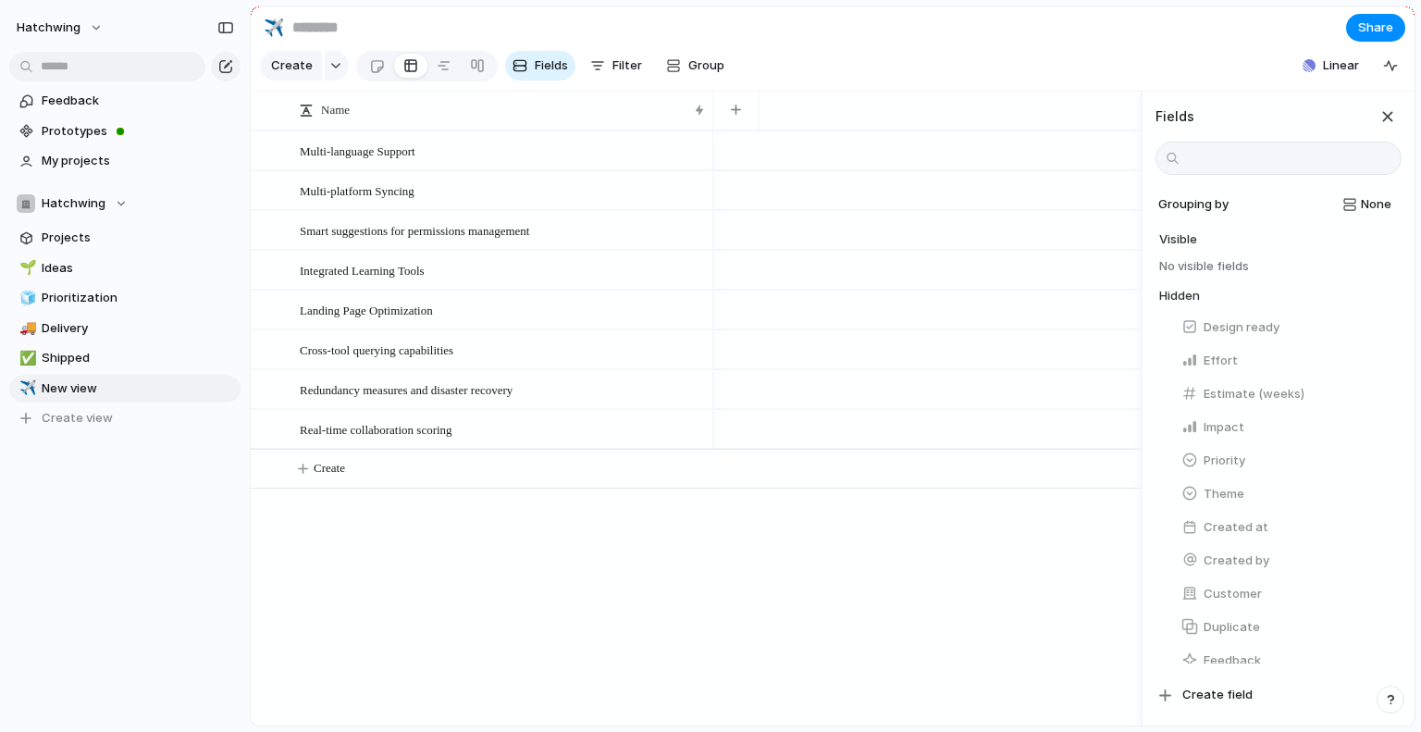
drag, startPoint x: 559, startPoint y: 68, endPoint x: 579, endPoint y: 54, distance: 25.2
click at [572, 60] on div "Create Fields Filter Group Zoom Collapse" at bounding box center [497, 66] width 474 height 38
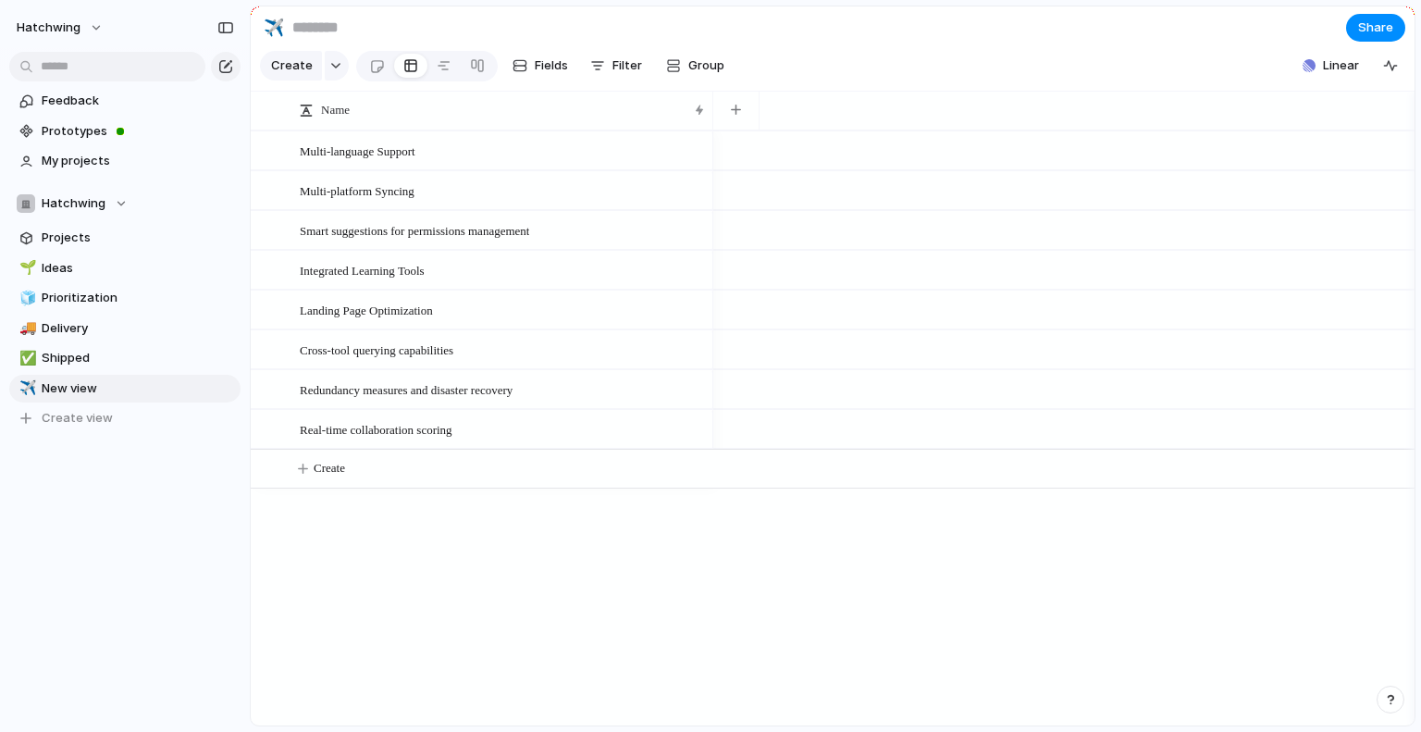
click at [605, 24] on section "✈️ Share" at bounding box center [832, 27] width 1163 height 42
click at [326, 73] on button "button" at bounding box center [337, 66] width 24 height 30
click at [470, 35] on div "Goal Program Initiative Launch Project Customize" at bounding box center [710, 366] width 1421 height 732
click at [330, 67] on button "button" at bounding box center [337, 66] width 24 height 30
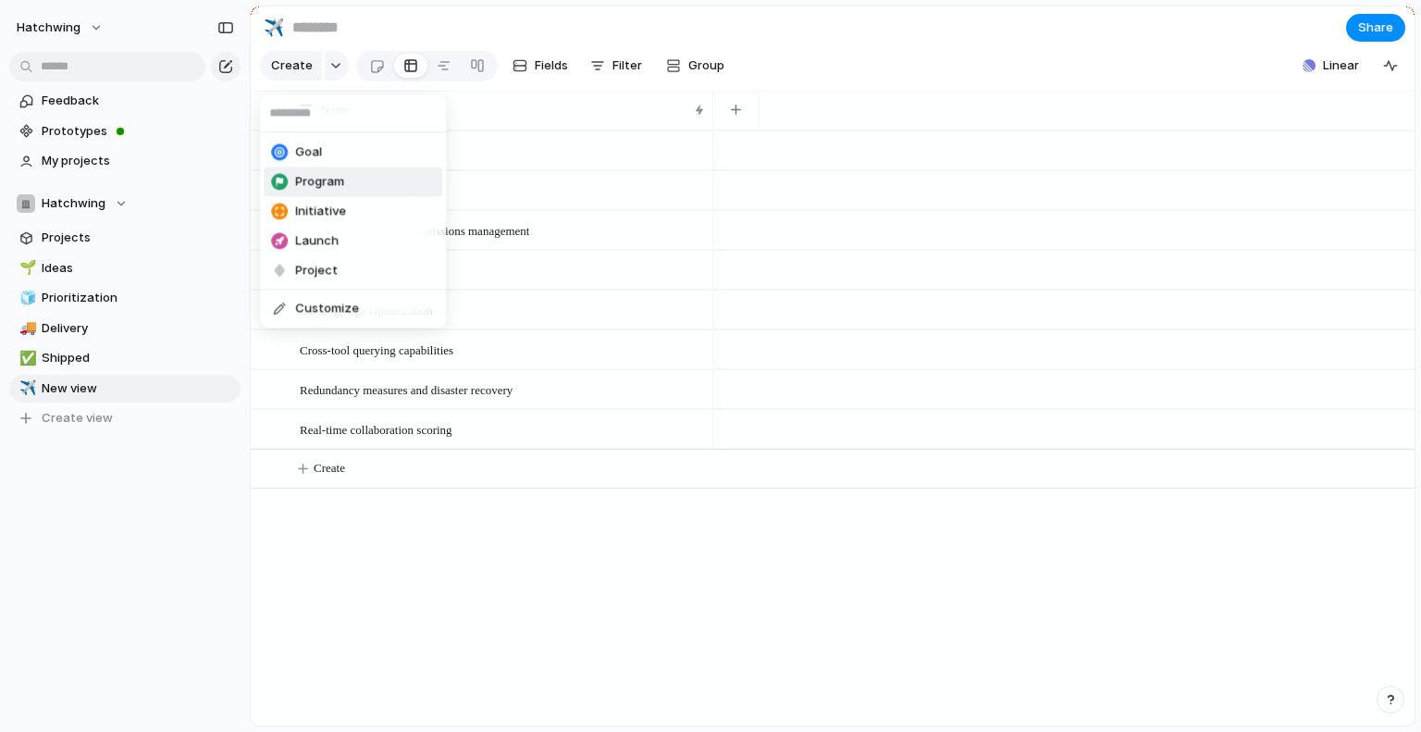
click at [338, 165] on li "Goal" at bounding box center [353, 152] width 178 height 30
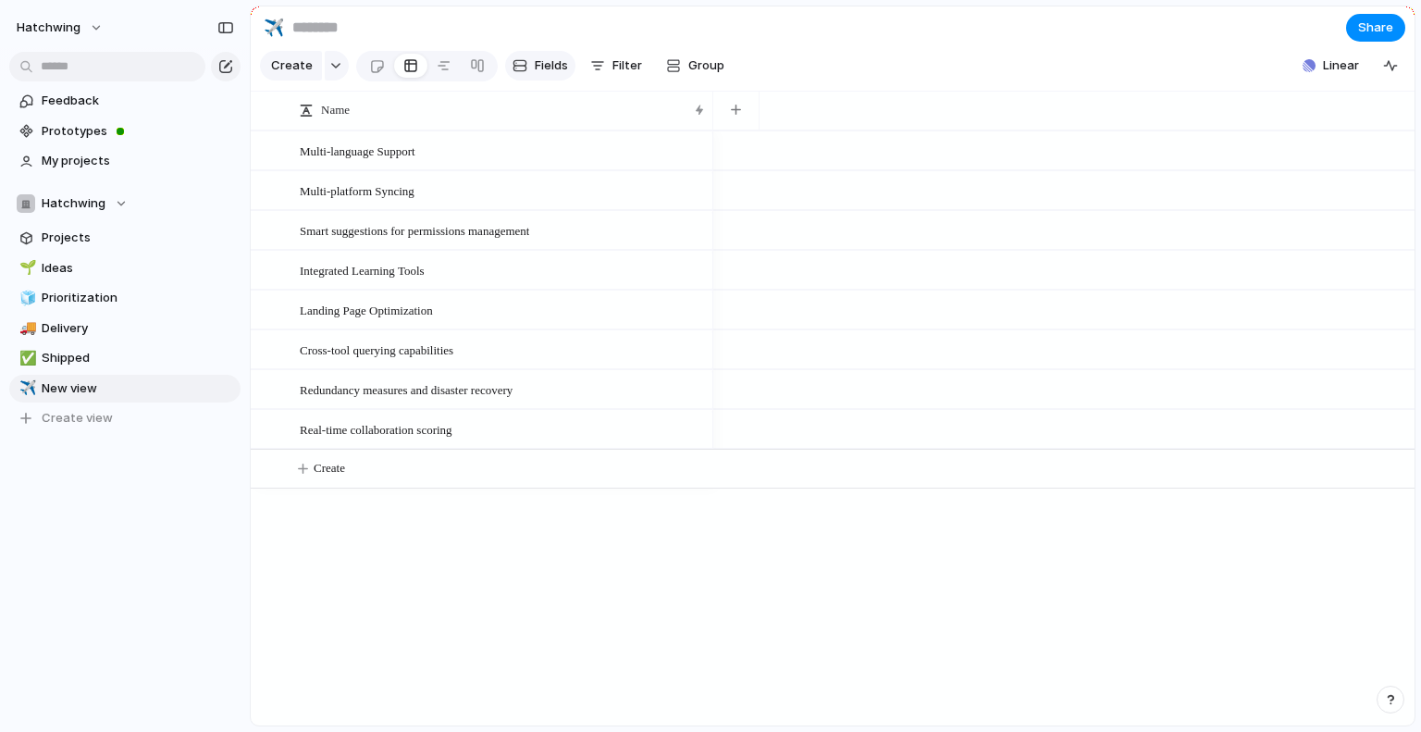
click at [520, 70] on div "button" at bounding box center [519, 65] width 15 height 15
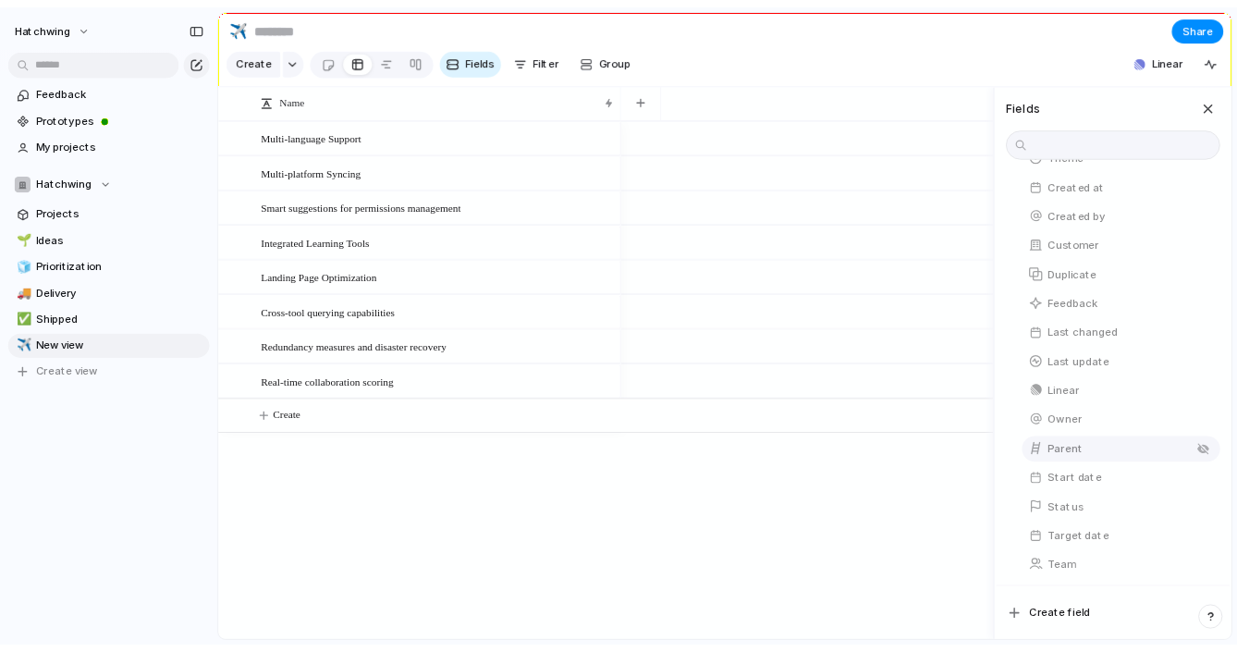
scroll to position [338, 0]
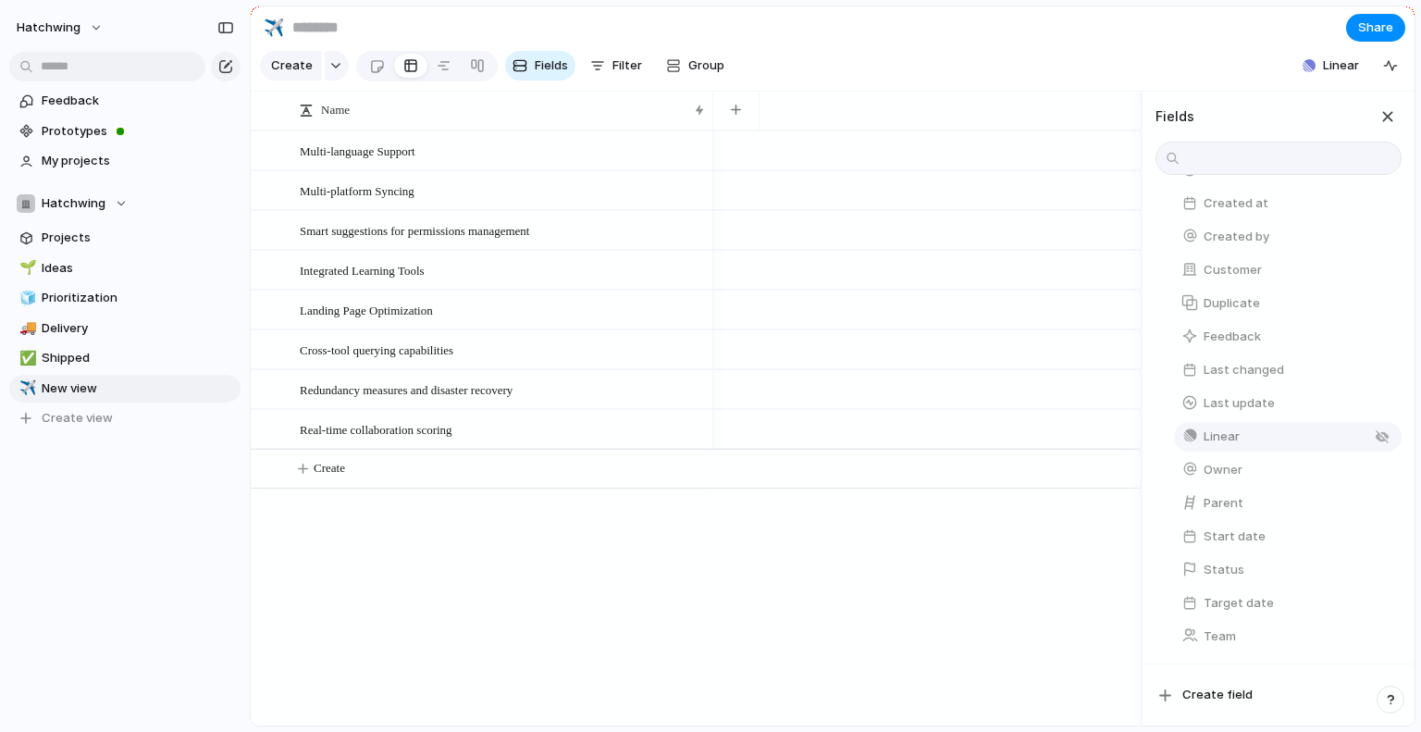
click at [1223, 437] on span "Linear" at bounding box center [1221, 436] width 36 height 18
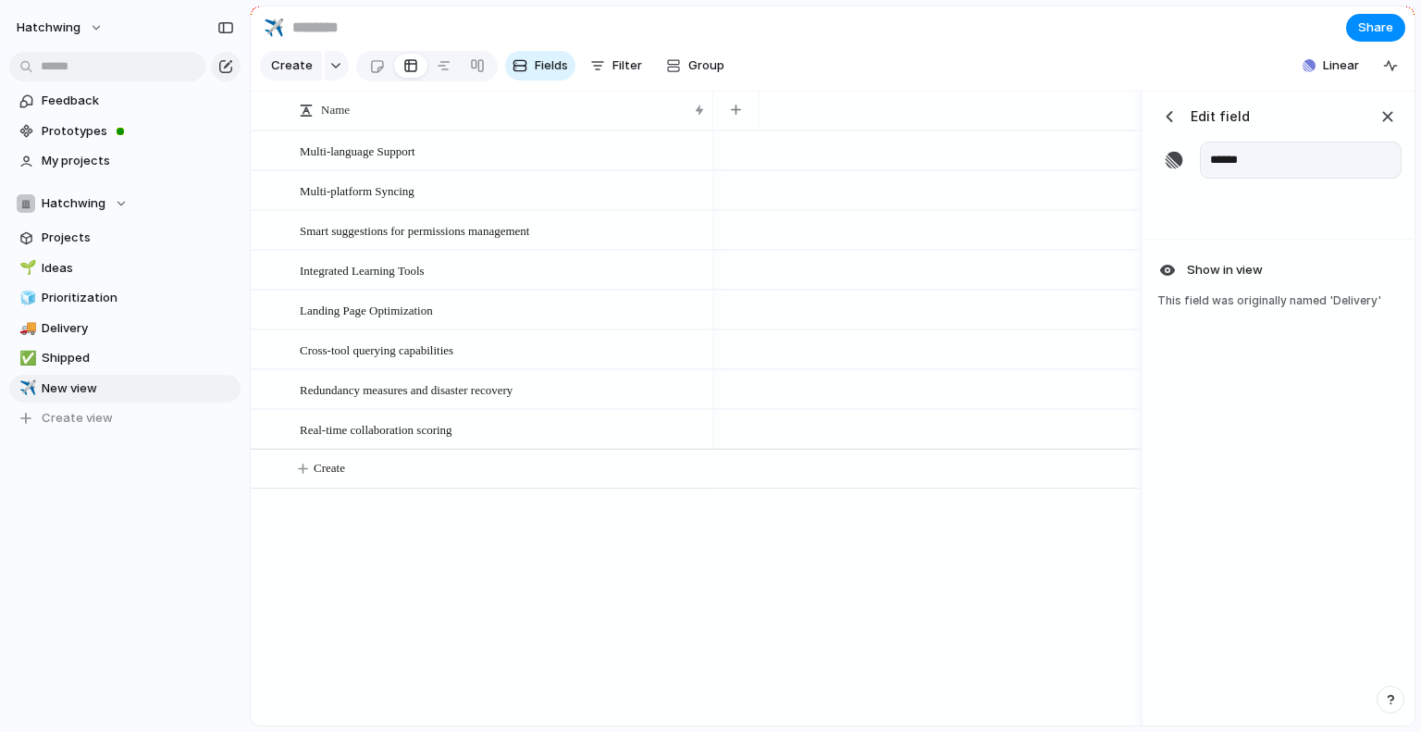
click at [1163, 113] on div "Edit field ******" at bounding box center [1278, 141] width 268 height 98
click at [1167, 126] on div "button" at bounding box center [1169, 116] width 18 height 18
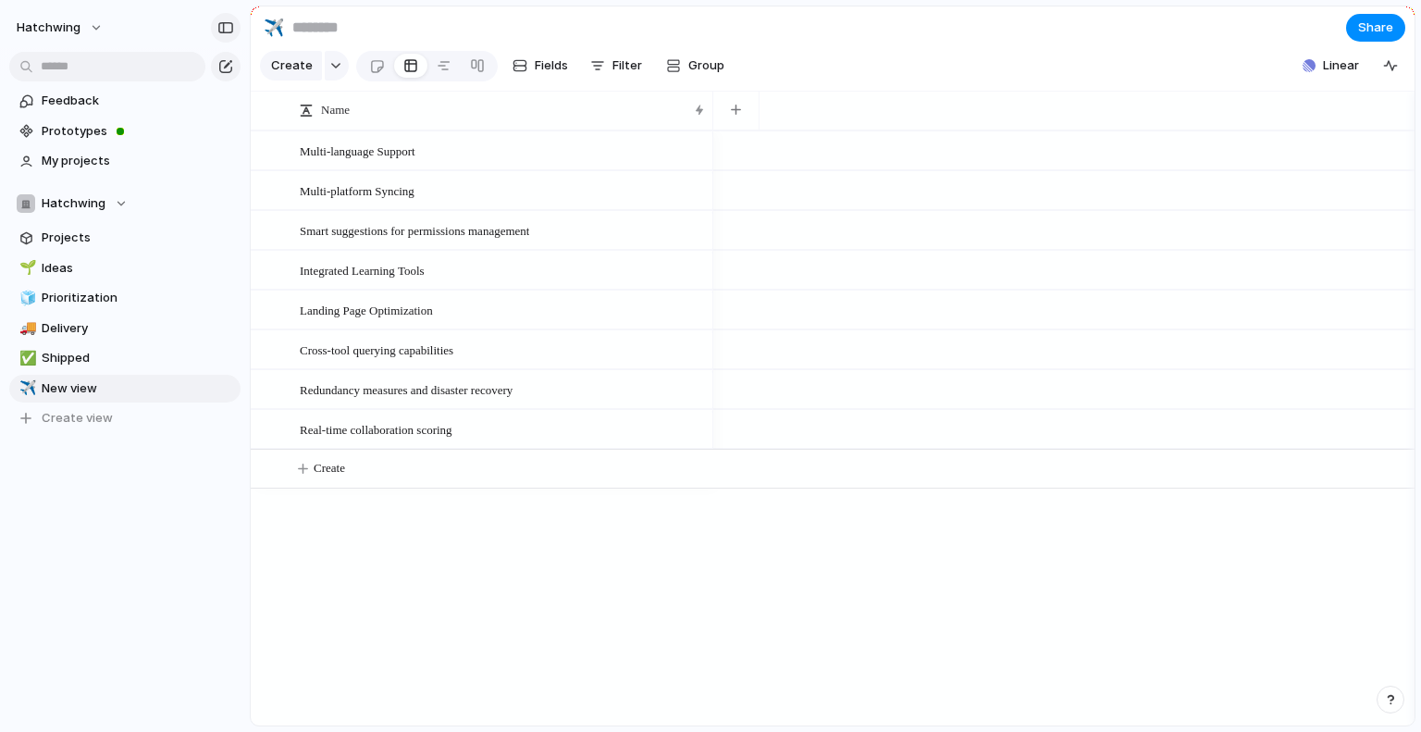
click at [235, 30] on button "button" at bounding box center [226, 28] width 30 height 30
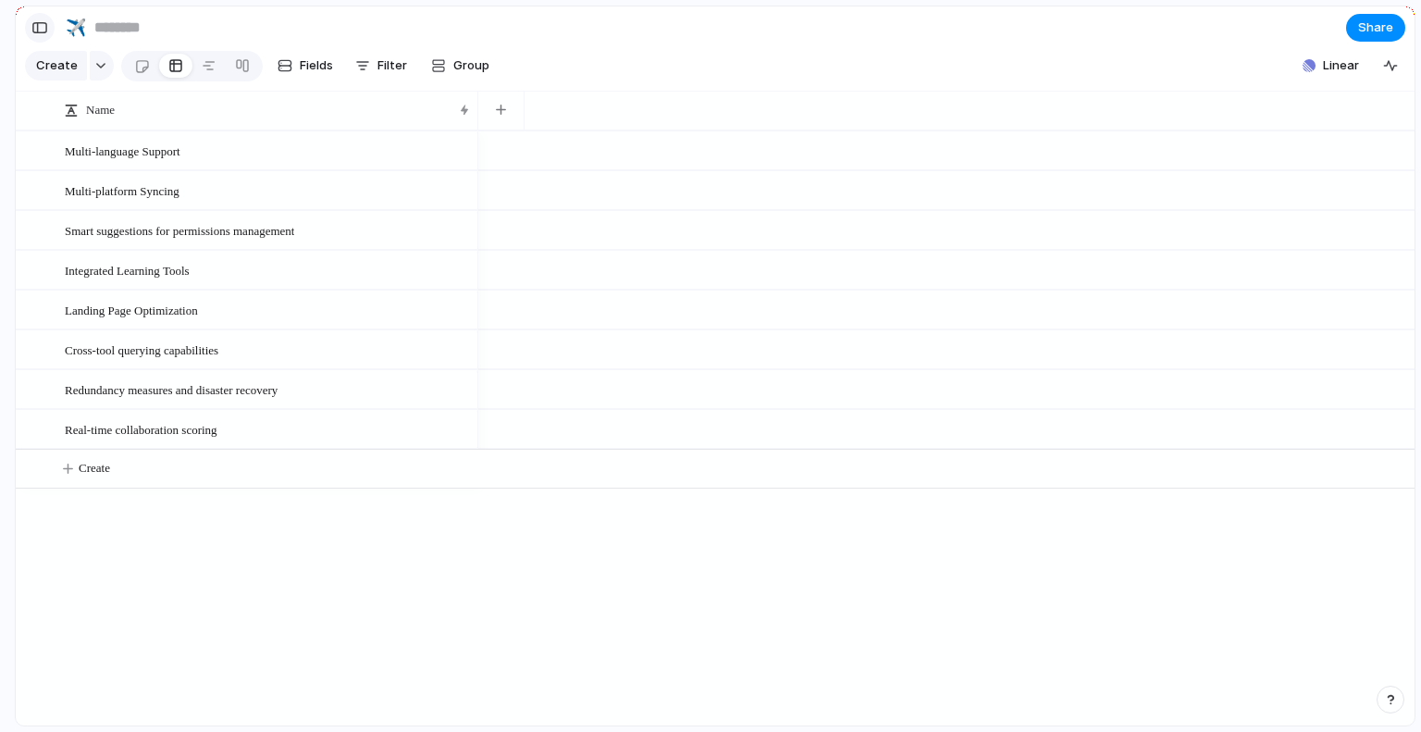
click at [42, 31] on div "button" at bounding box center [39, 27] width 17 height 13
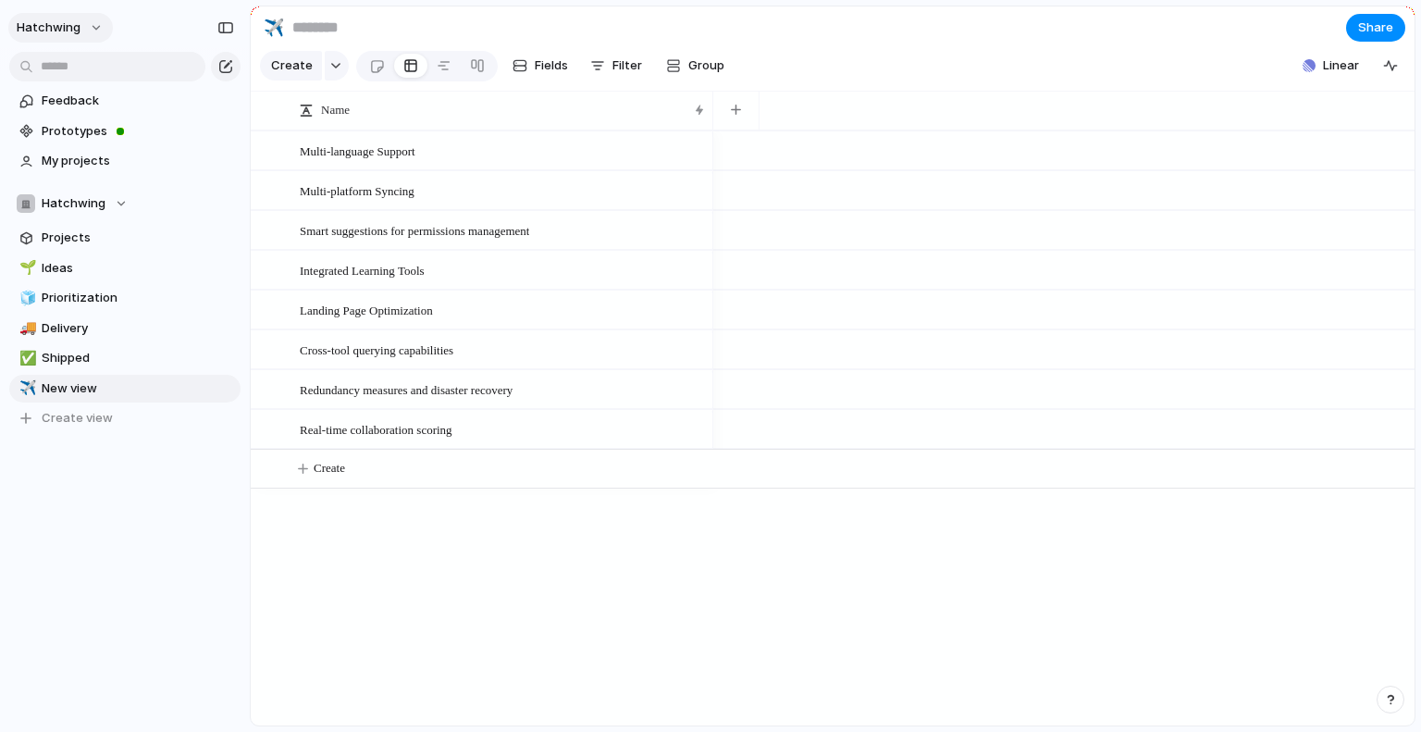
click at [57, 18] on button "hatchwing" at bounding box center [60, 28] width 105 height 30
click at [103, 91] on span "Invite members" at bounding box center [87, 99] width 89 height 18
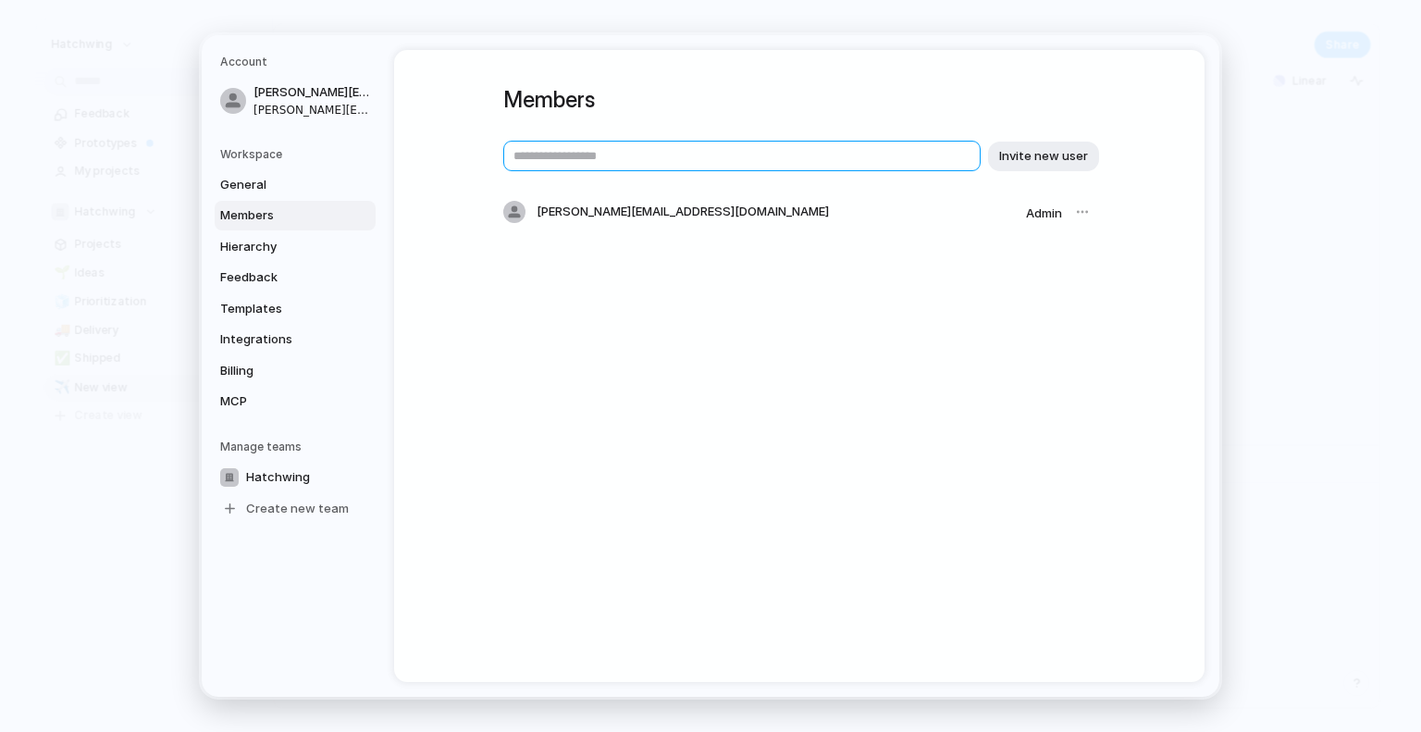
click at [542, 160] on input "text" at bounding box center [741, 156] width 477 height 31
type input "**********"
click at [1021, 153] on span "Invite new user" at bounding box center [1043, 156] width 89 height 18
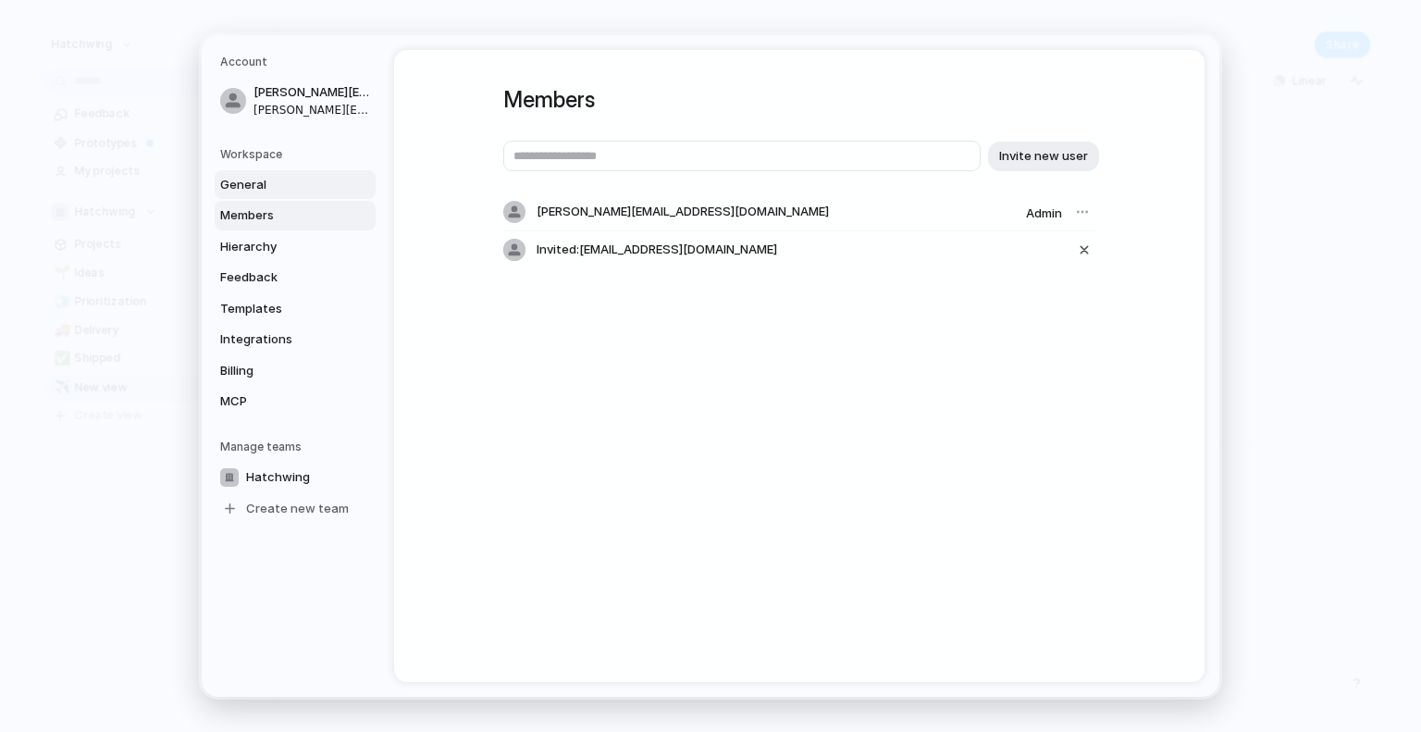
click at [287, 180] on span "General" at bounding box center [279, 185] width 118 height 18
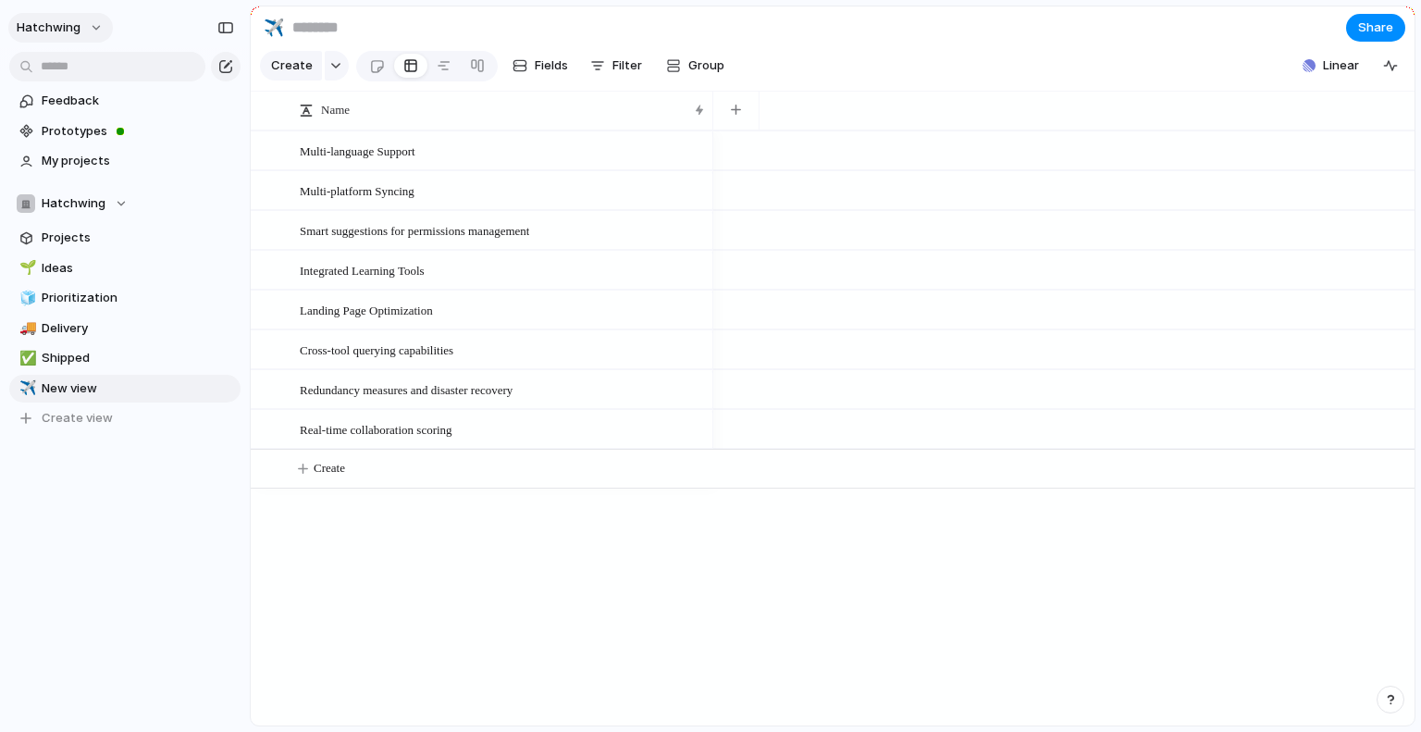
click at [101, 24] on button "hatchwing" at bounding box center [60, 28] width 105 height 30
click at [74, 62] on span "Settings" at bounding box center [68, 69] width 51 height 18
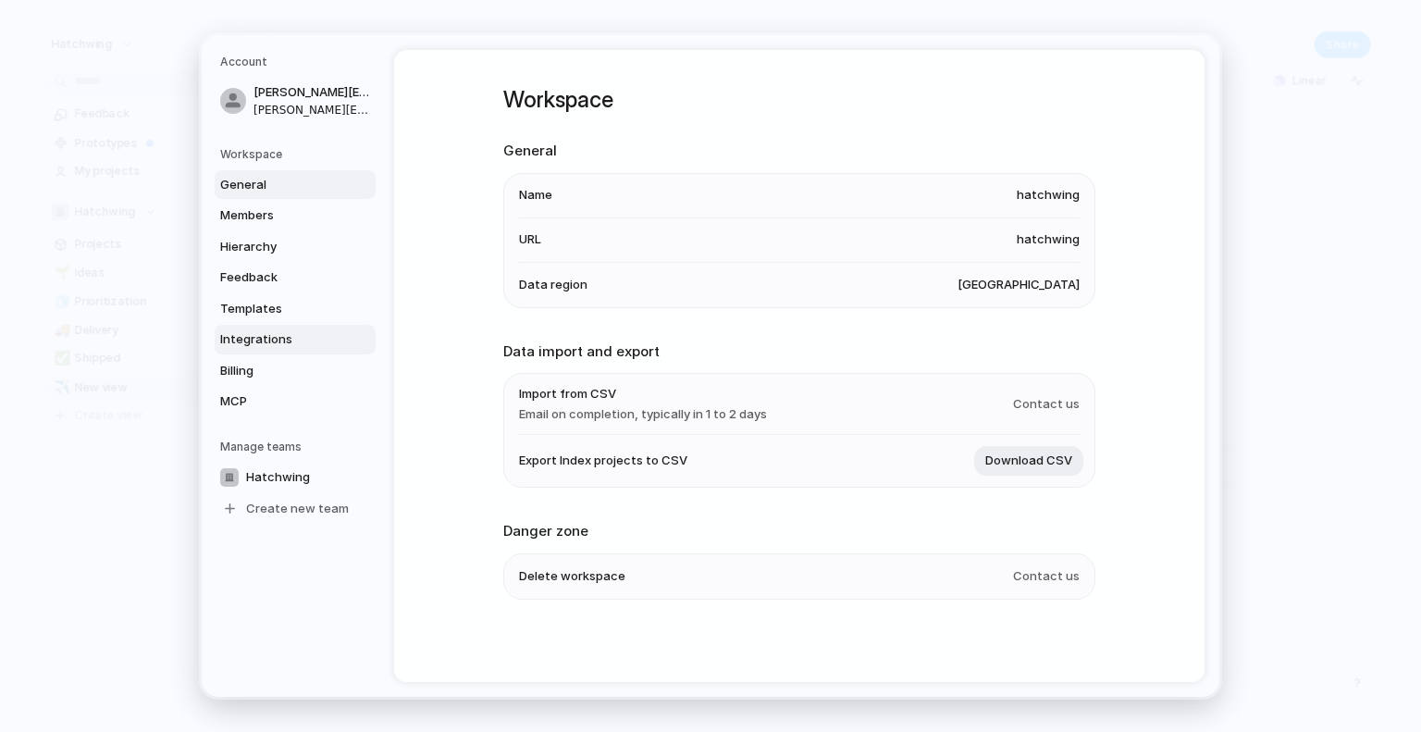
click at [242, 333] on span "Integrations" at bounding box center [279, 339] width 118 height 18
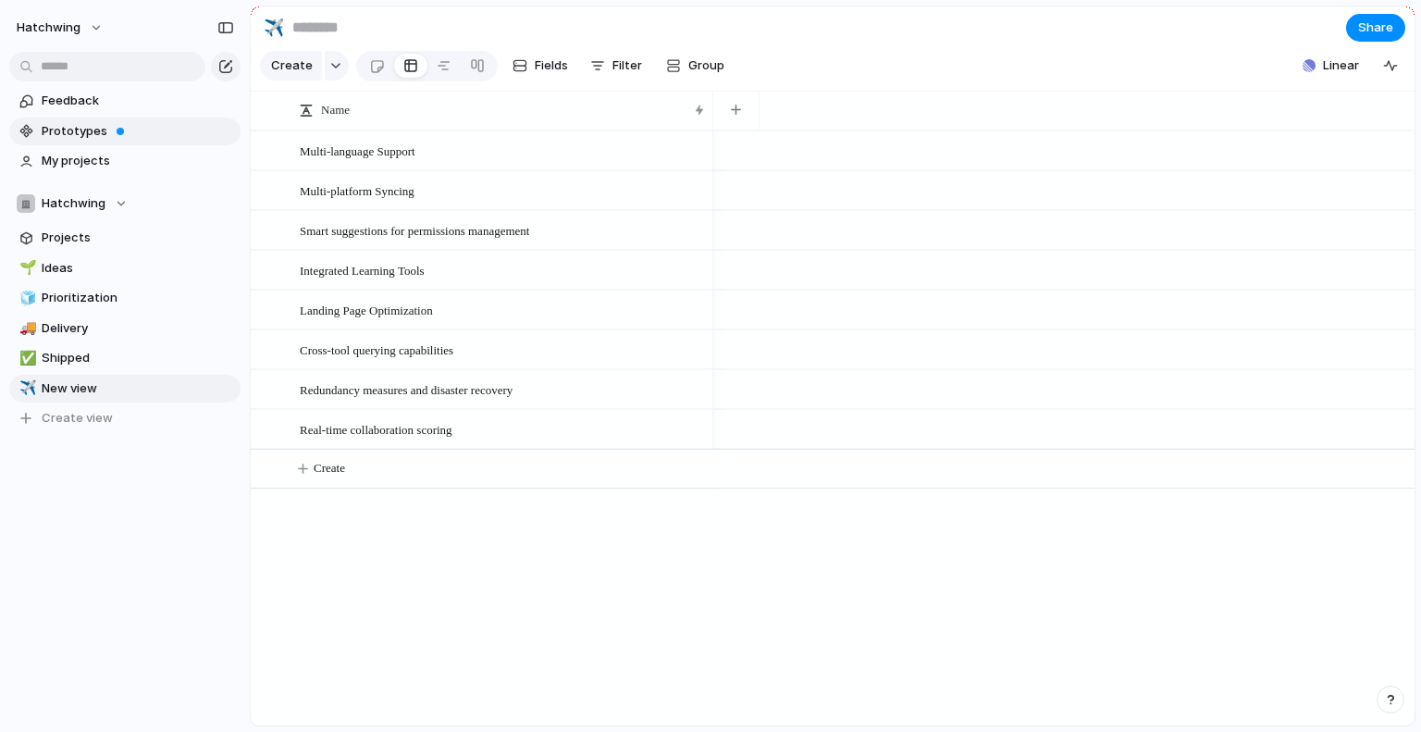
click at [126, 125] on span "Prototypes" at bounding box center [138, 131] width 192 height 18
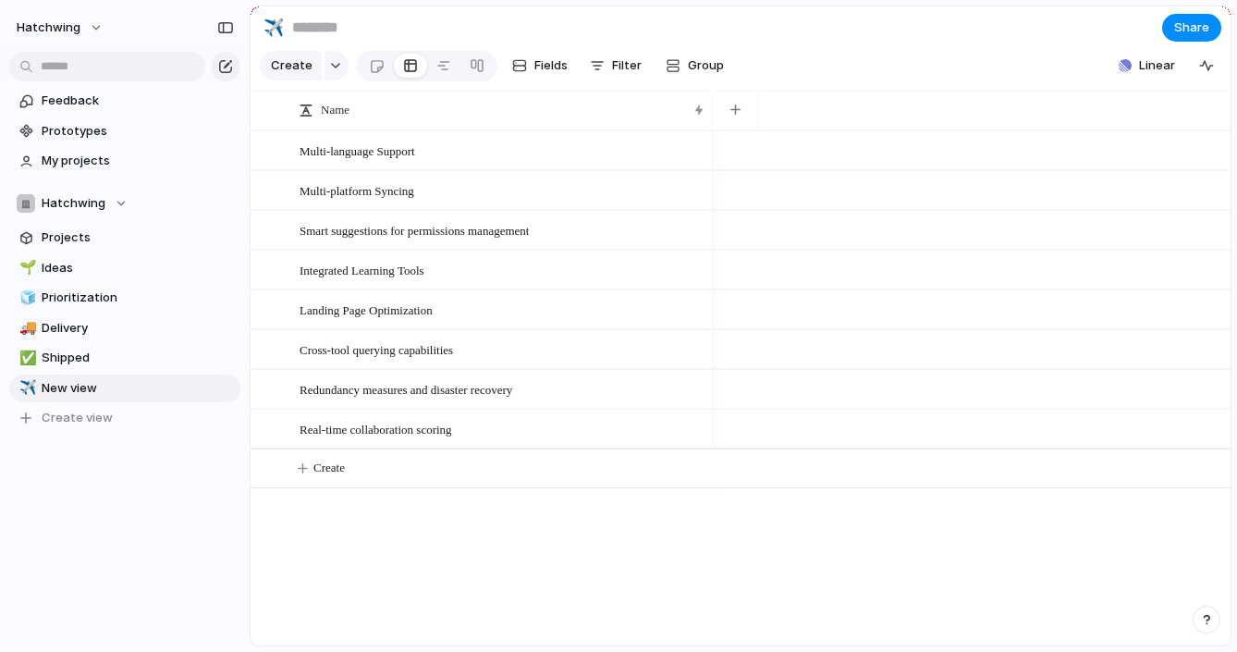
click at [70, 543] on div "Keep using Index You're approaching the free limit of 300 items Upgrade plan" at bounding box center [125, 584] width 250 height 124
click at [89, 238] on span "Projects" at bounding box center [138, 237] width 192 height 18
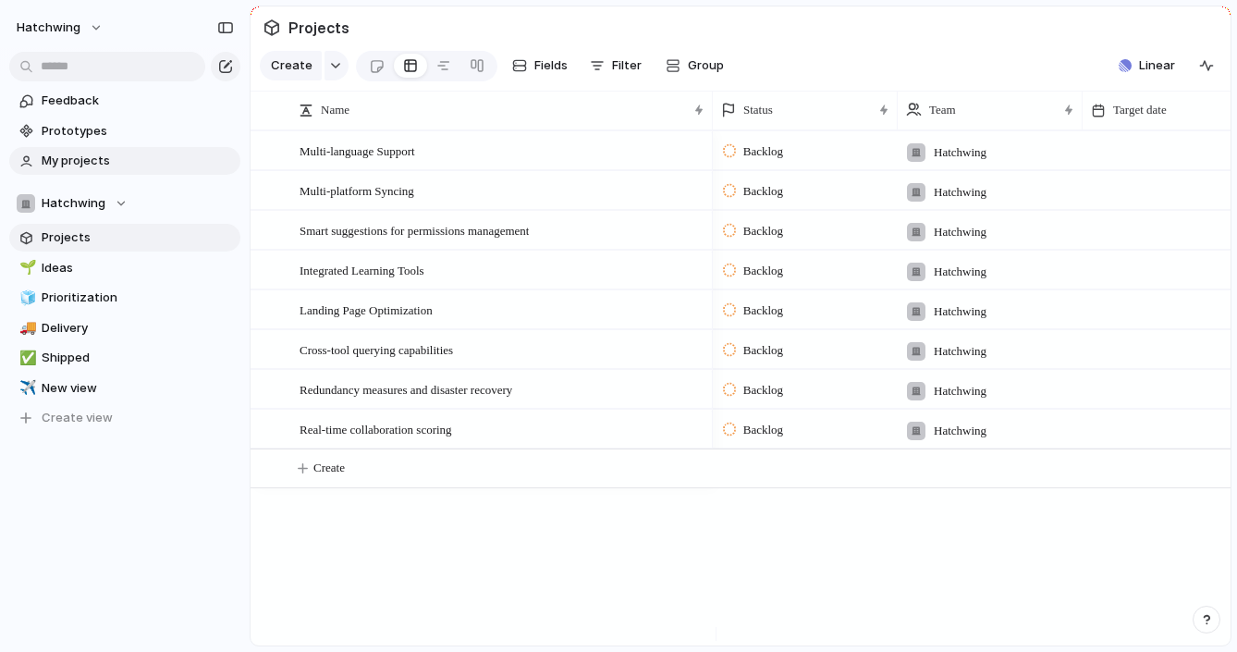
click at [70, 161] on span "My projects" at bounding box center [138, 161] width 192 height 18
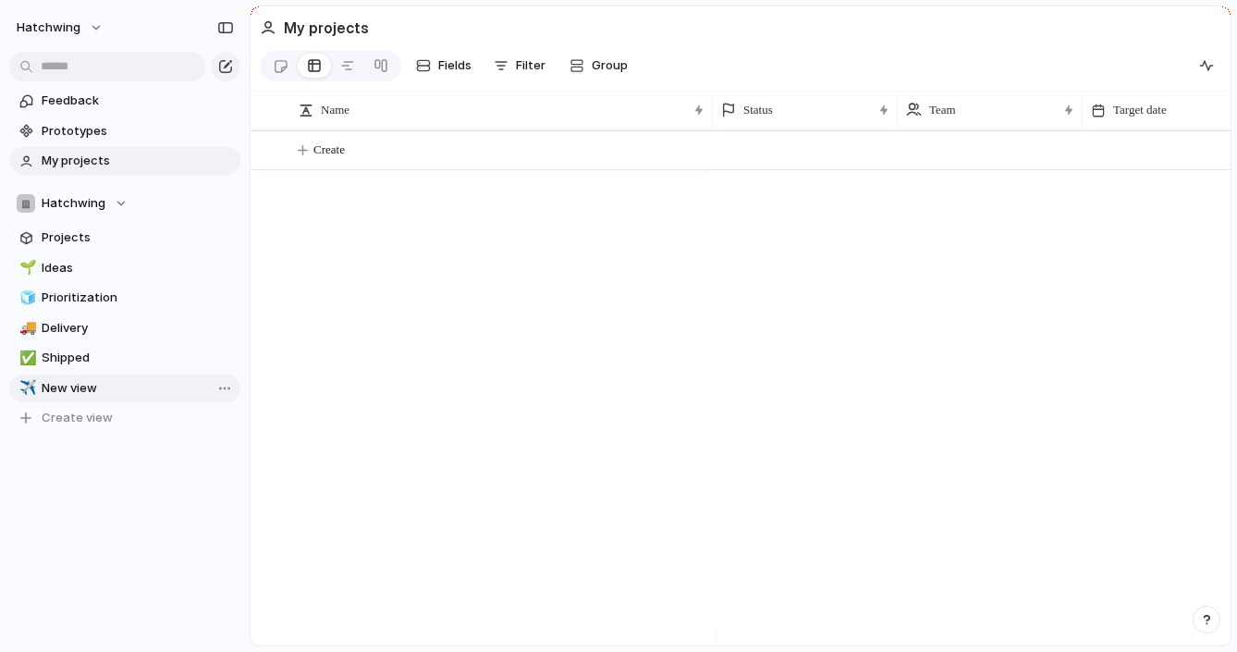
click at [59, 397] on link "✈️ New view" at bounding box center [124, 389] width 231 height 28
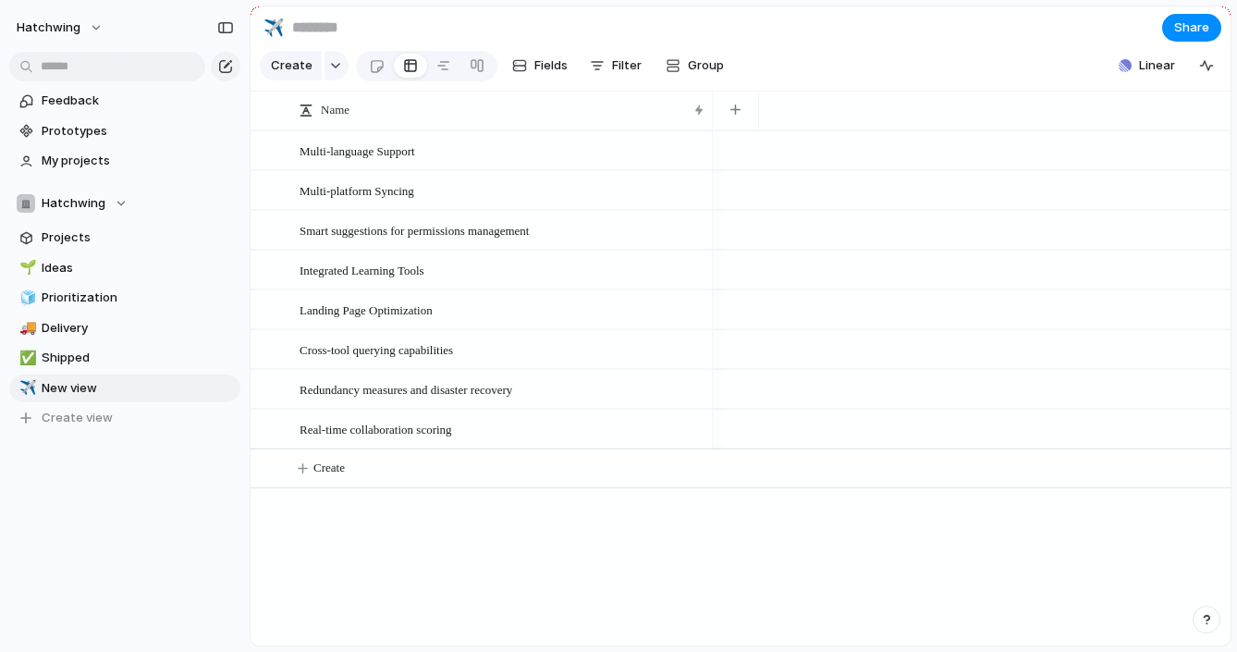
click at [1090, 503] on div at bounding box center [972, 387] width 518 height 515
